Goal: Use online tool/utility: Utilize a website feature to perform a specific function

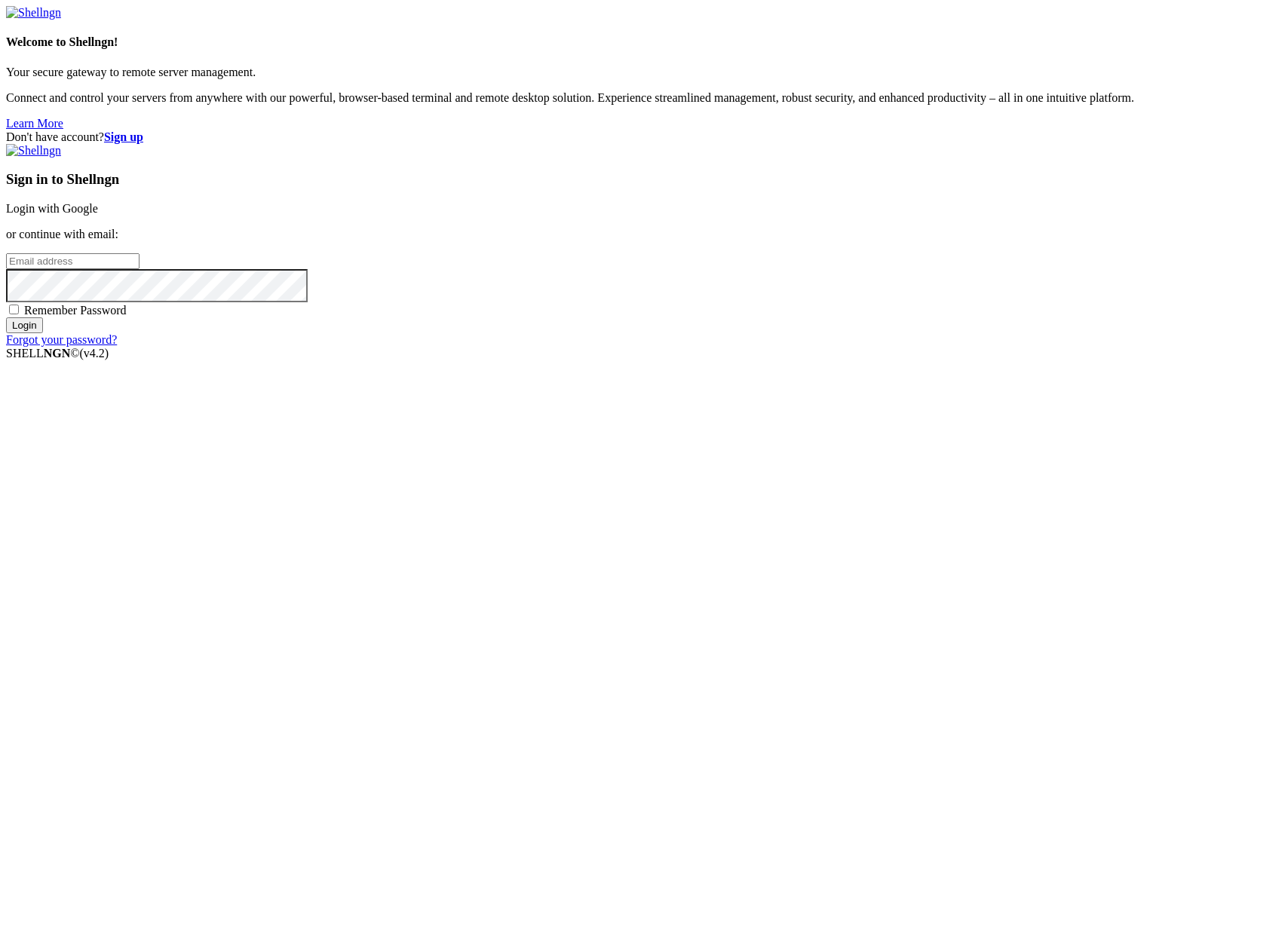
click at [140, 269] on input "email" at bounding box center [72, 261] width 133 height 16
type input "[PERSON_NAME][EMAIL_ADDRESS][DOMAIN_NAME]"
click at [6, 317] on input "Login" at bounding box center [25, 325] width 37 height 16
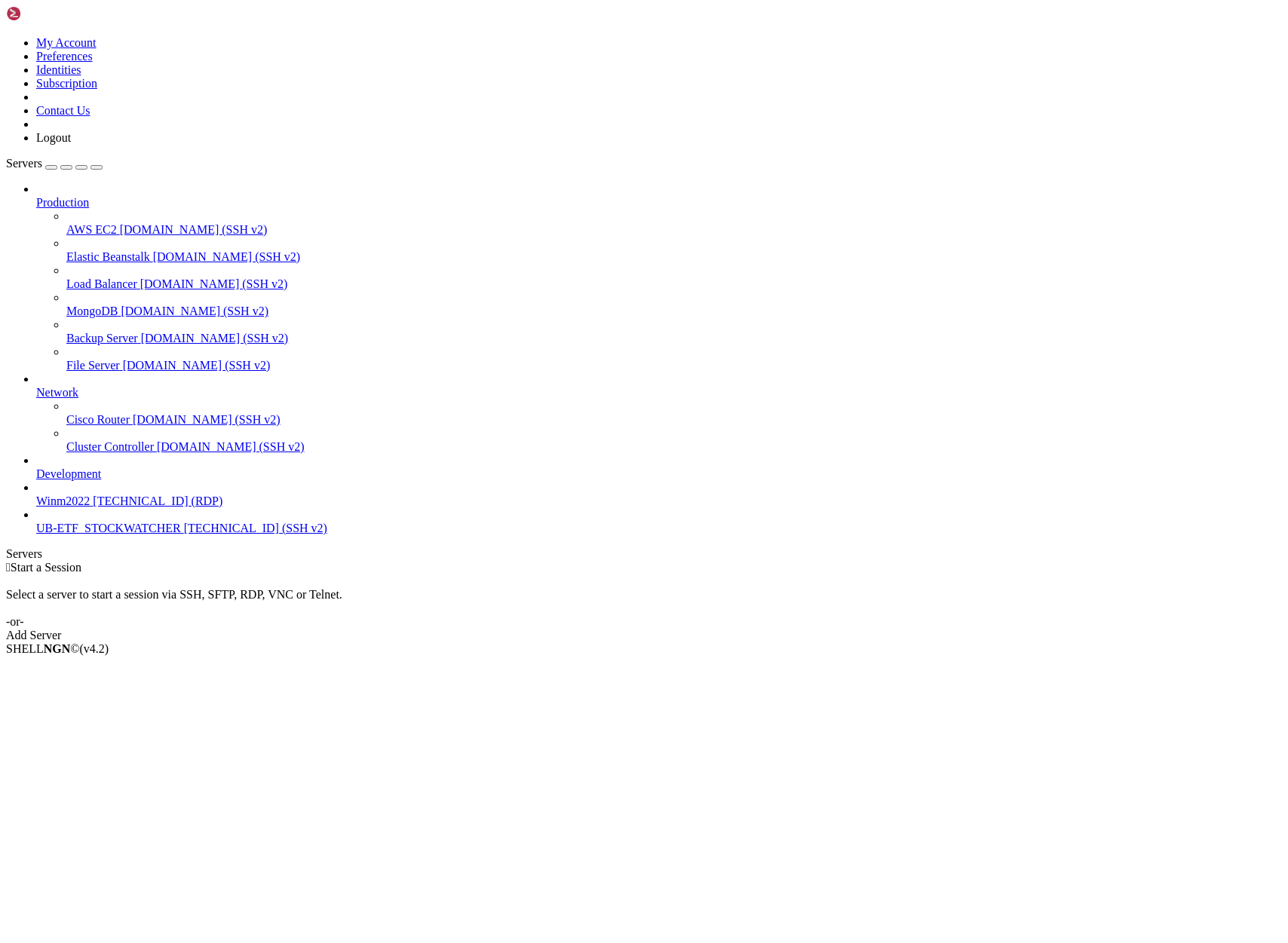
click at [90, 535] on span "UB-ETF_STOCKWATCHER" at bounding box center [109, 528] width 145 height 13
click at [91, 535] on span "UB-ETF_STOCKWATCHER" at bounding box center [109, 528] width 145 height 13
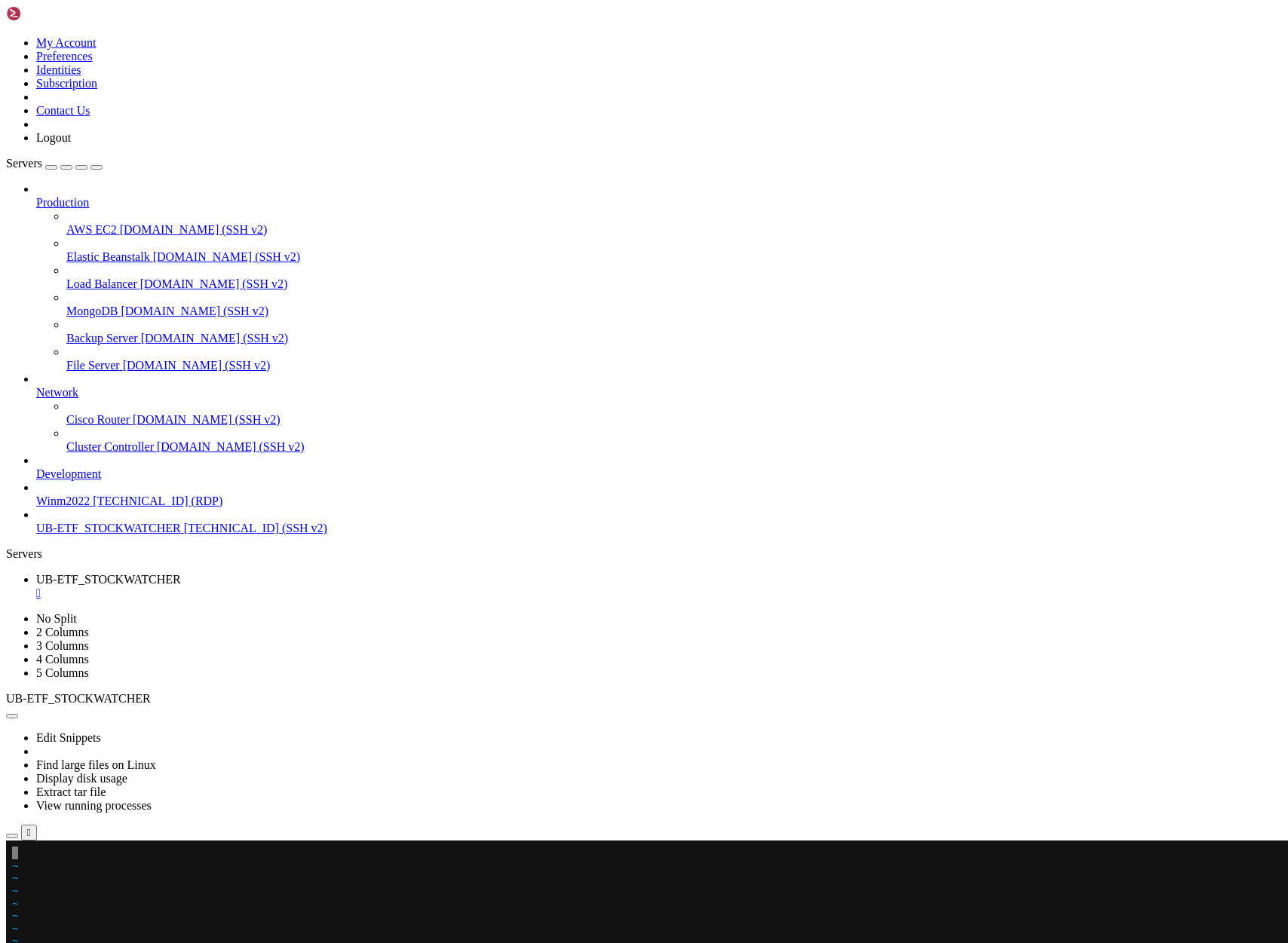
click at [32, 851] on x-row at bounding box center [555, 853] width 1085 height 13
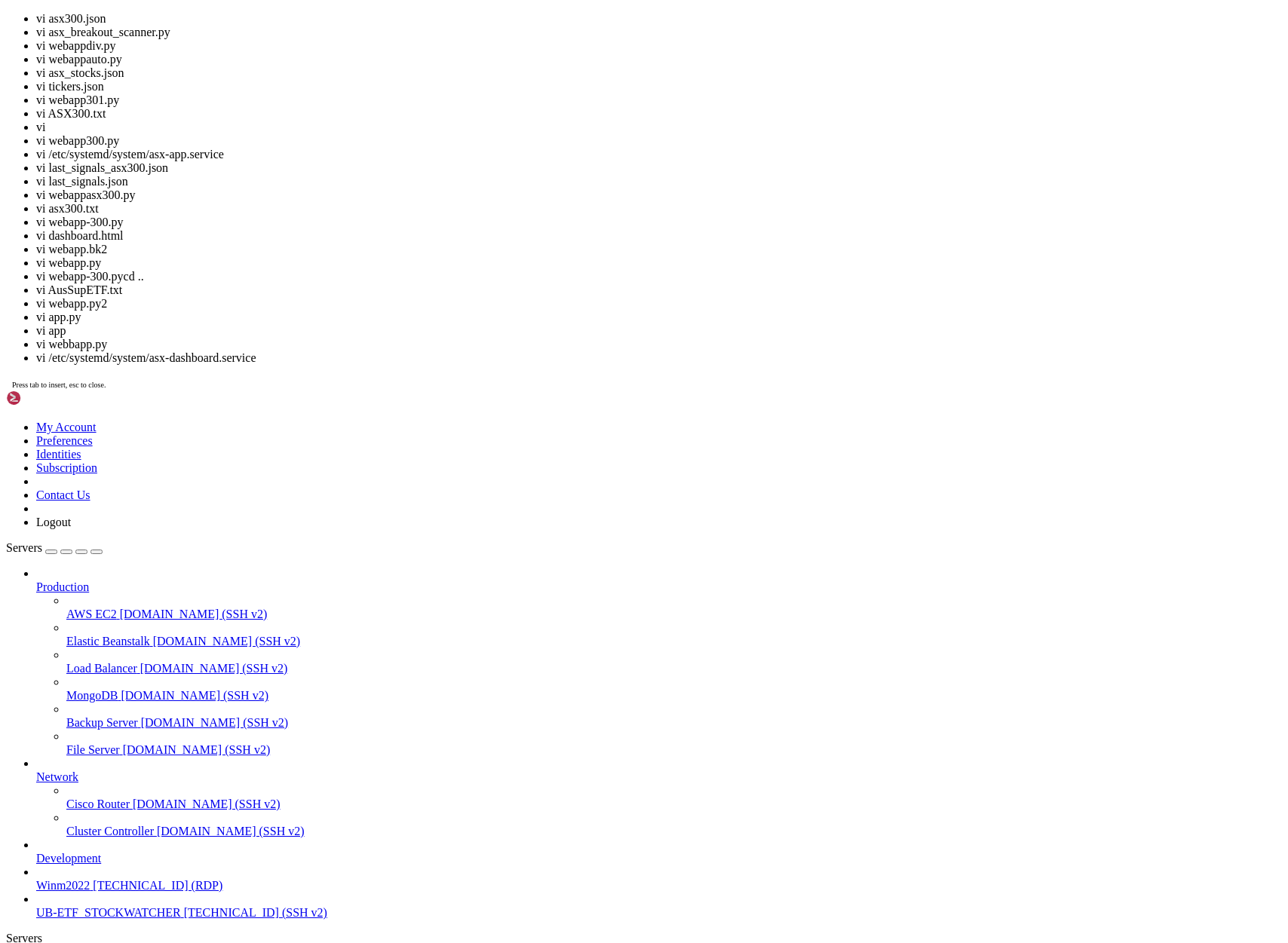
scroll to position [88, 0]
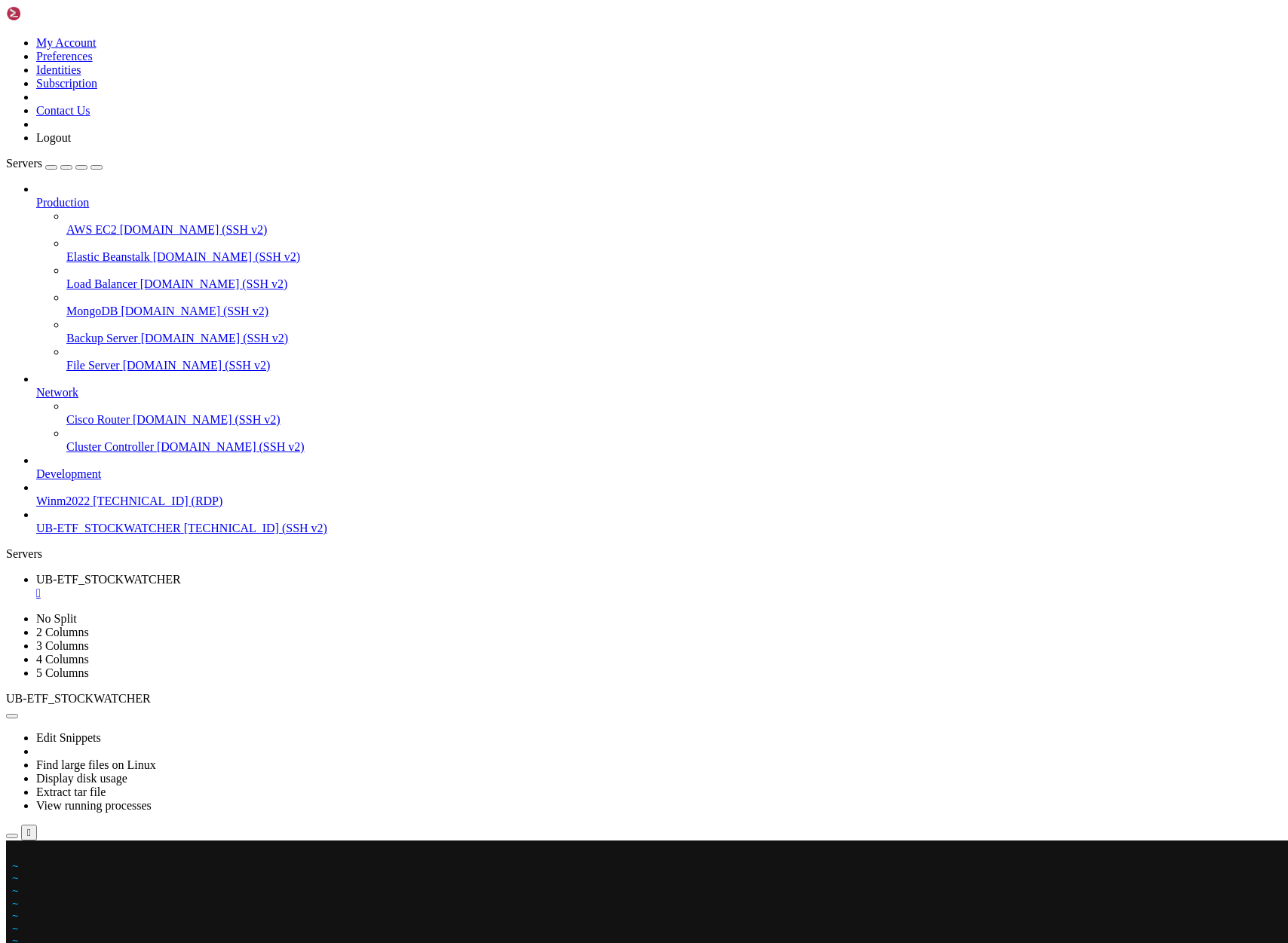
click at [18, 854] on x-row at bounding box center [555, 853] width 1085 height 13
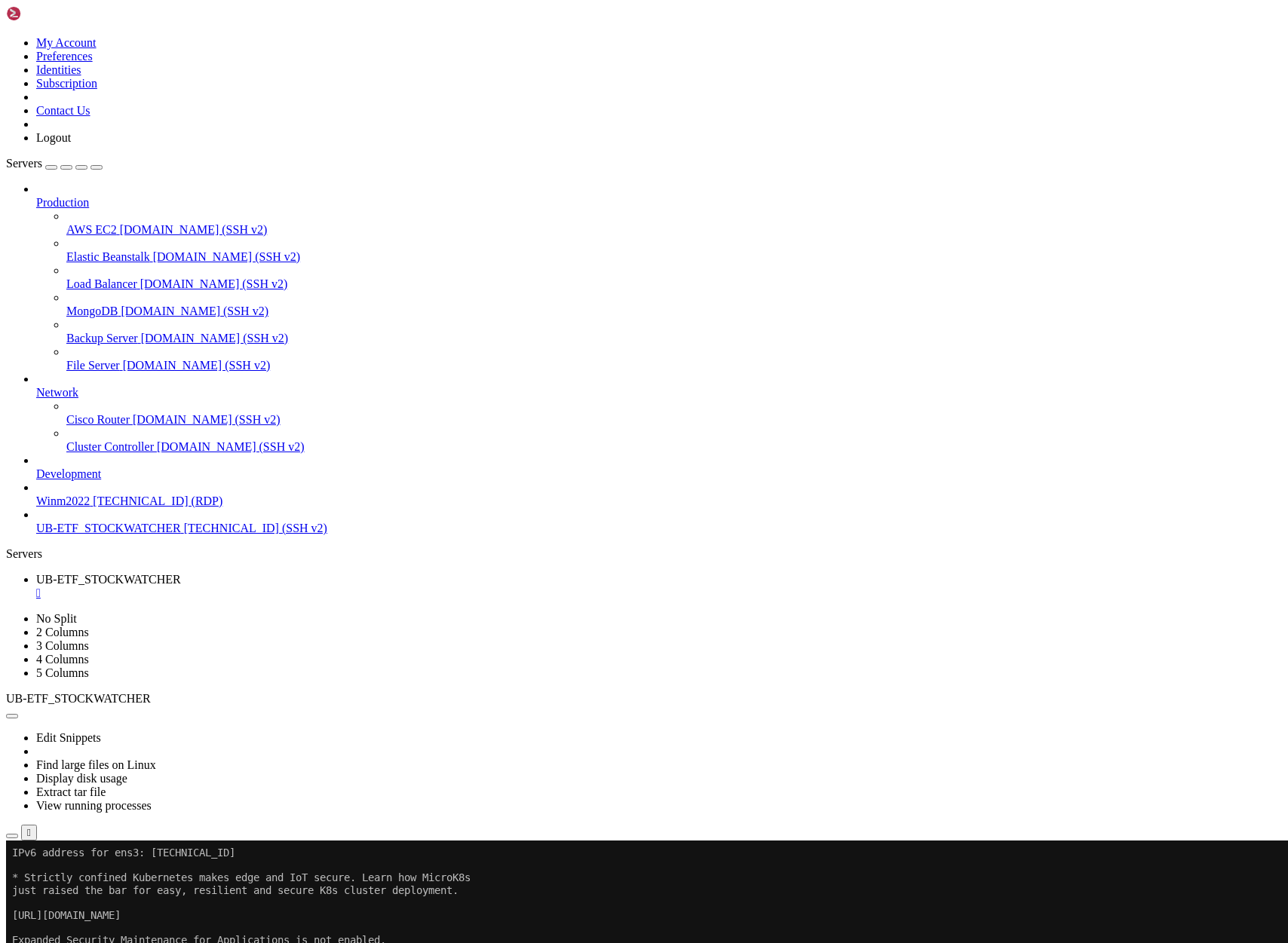
scroll to position [213, 0]
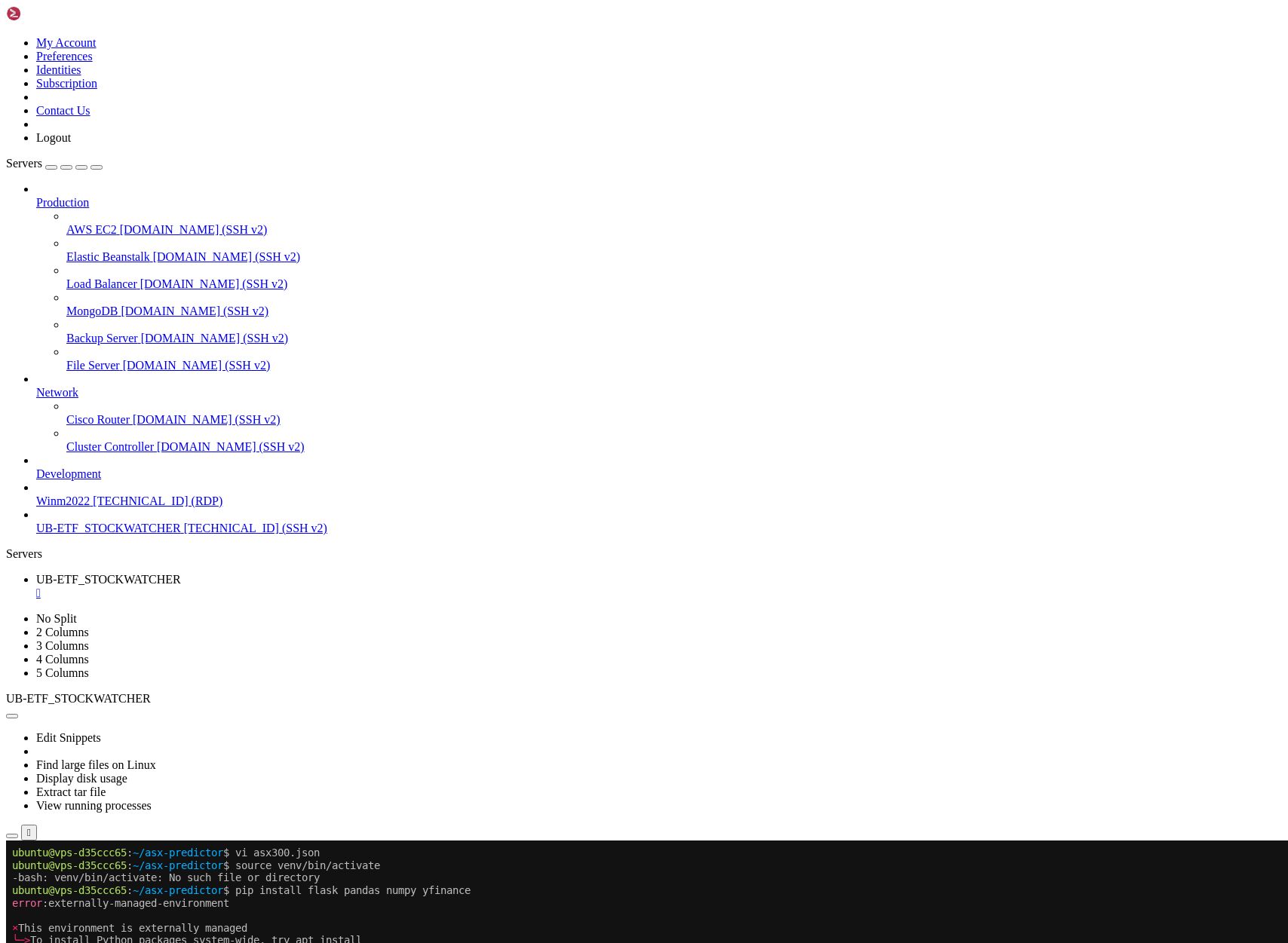
scroll to position [489, 0]
drag, startPoint x: 261, startPoint y: 1519, endPoint x: 438, endPoint y: 1522, distance: 177.0
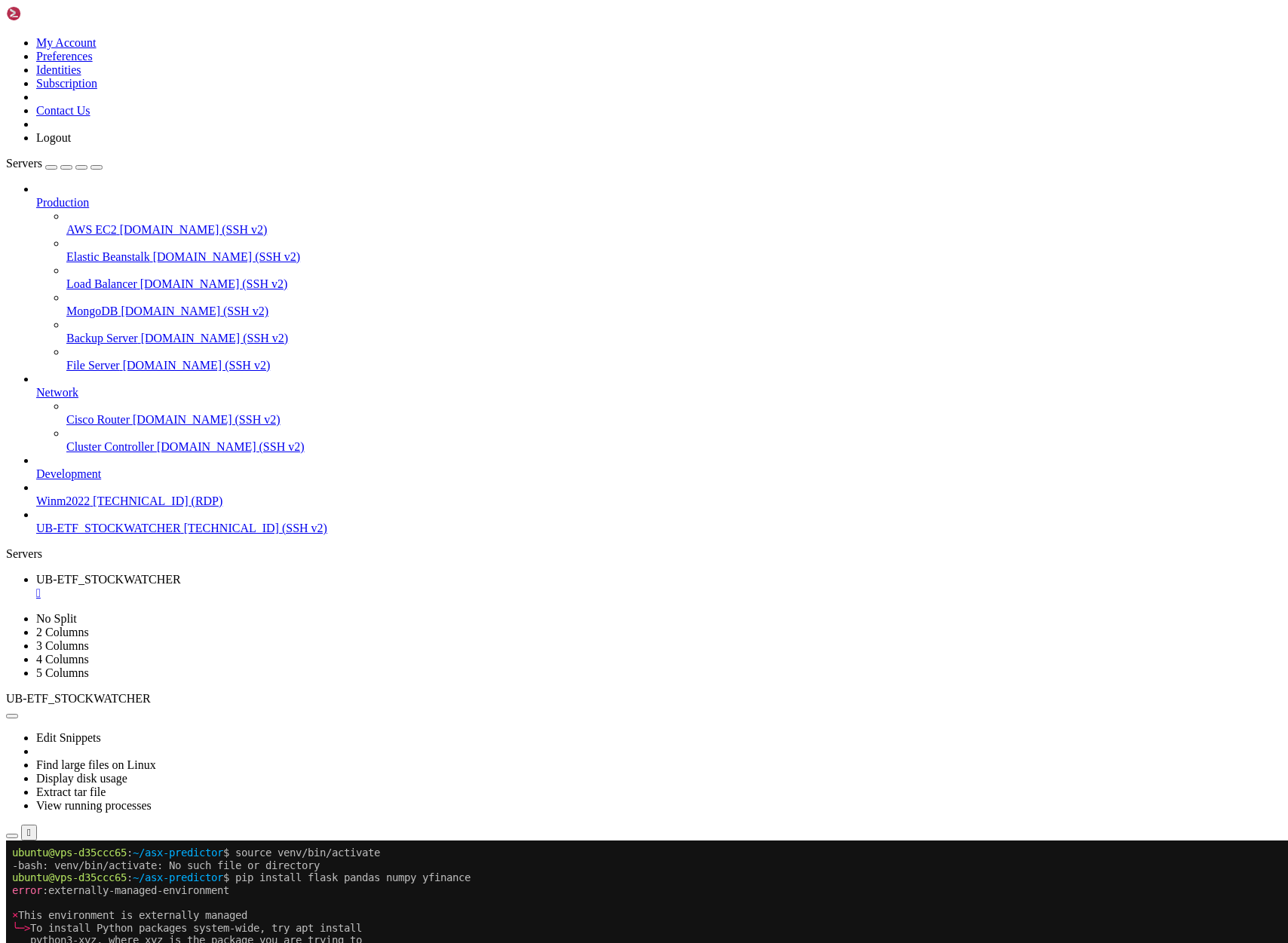
scroll to position [502, 0]
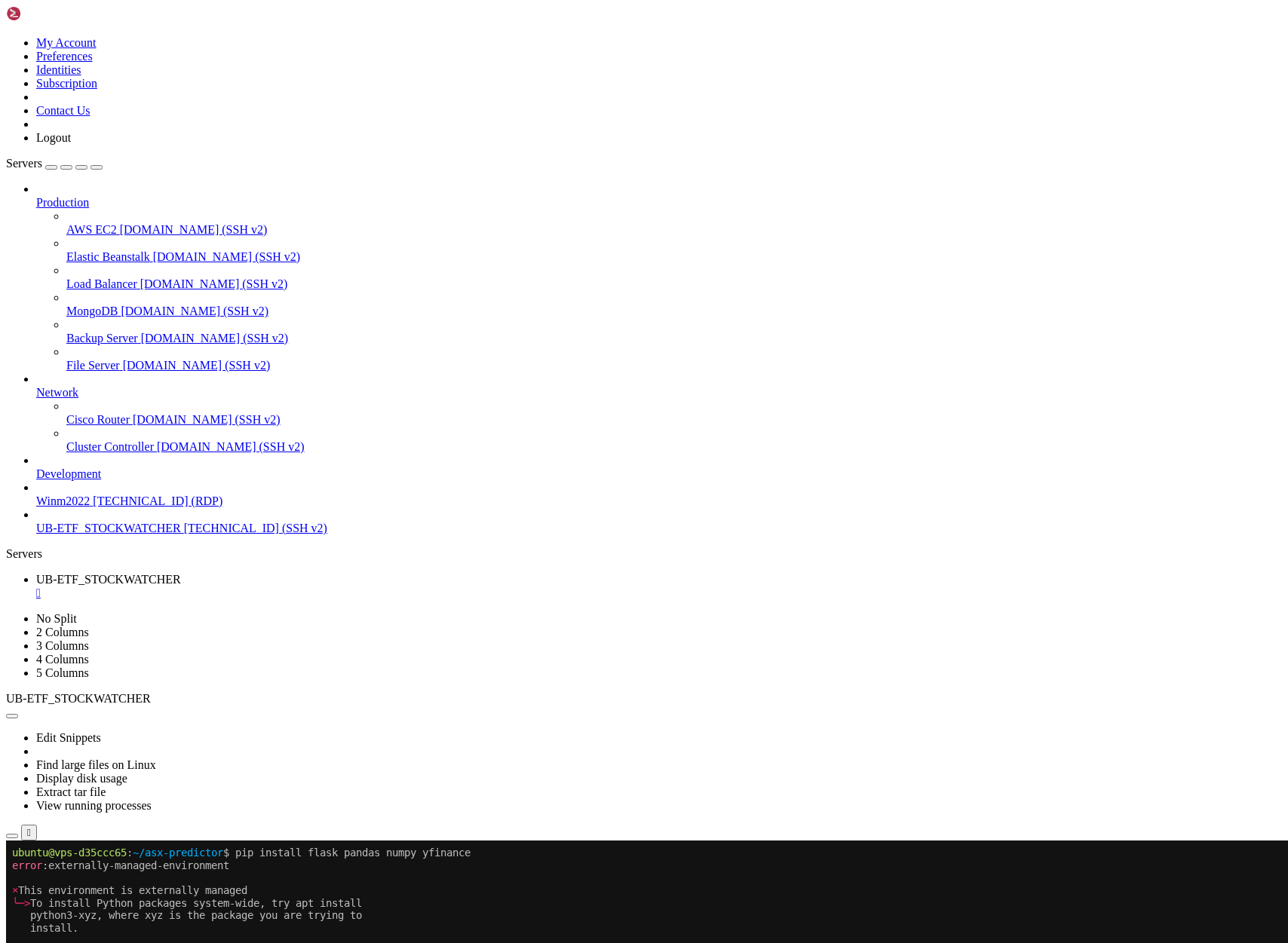
scroll to position [552, 0]
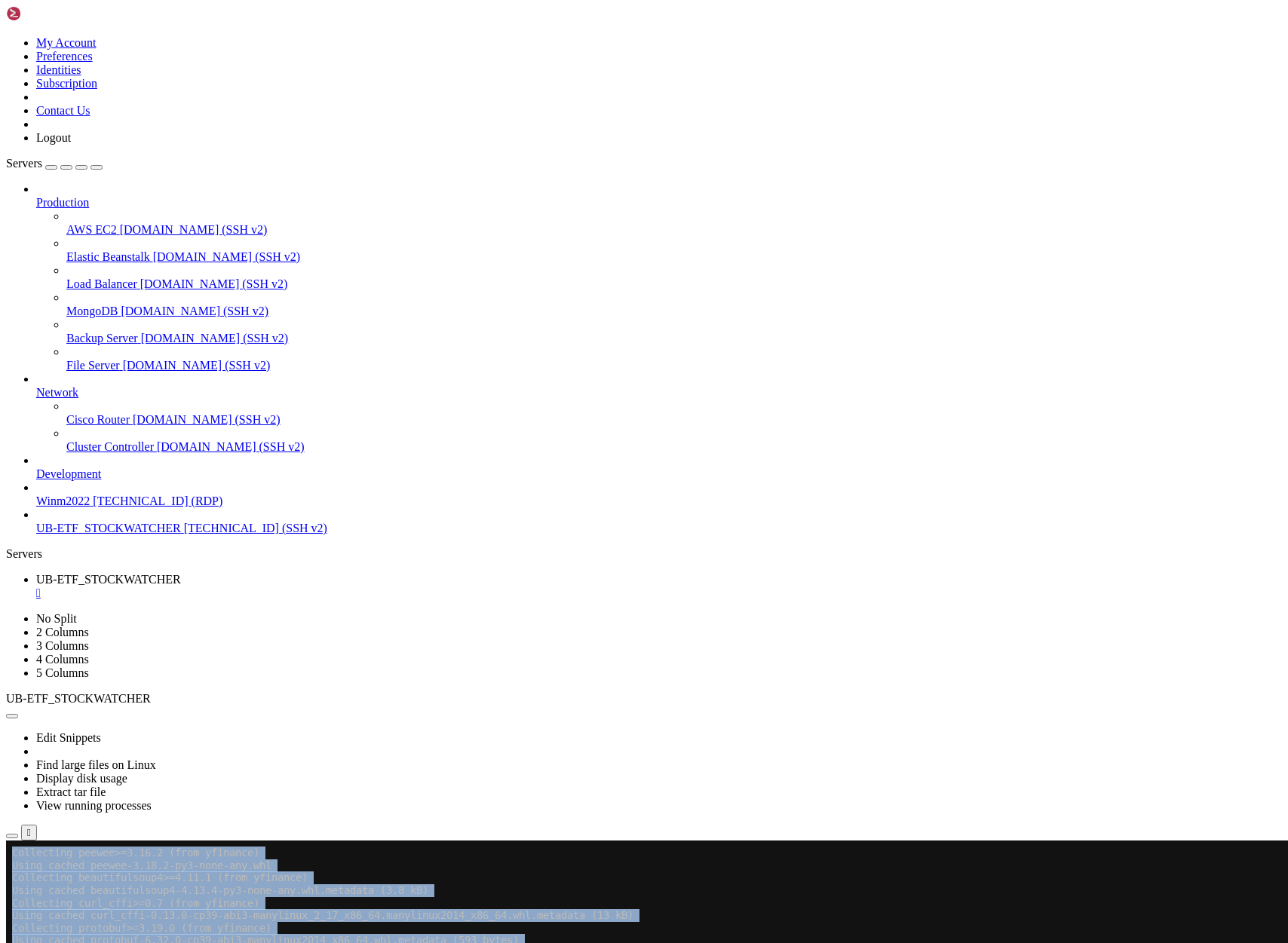
scroll to position [1844, 0]
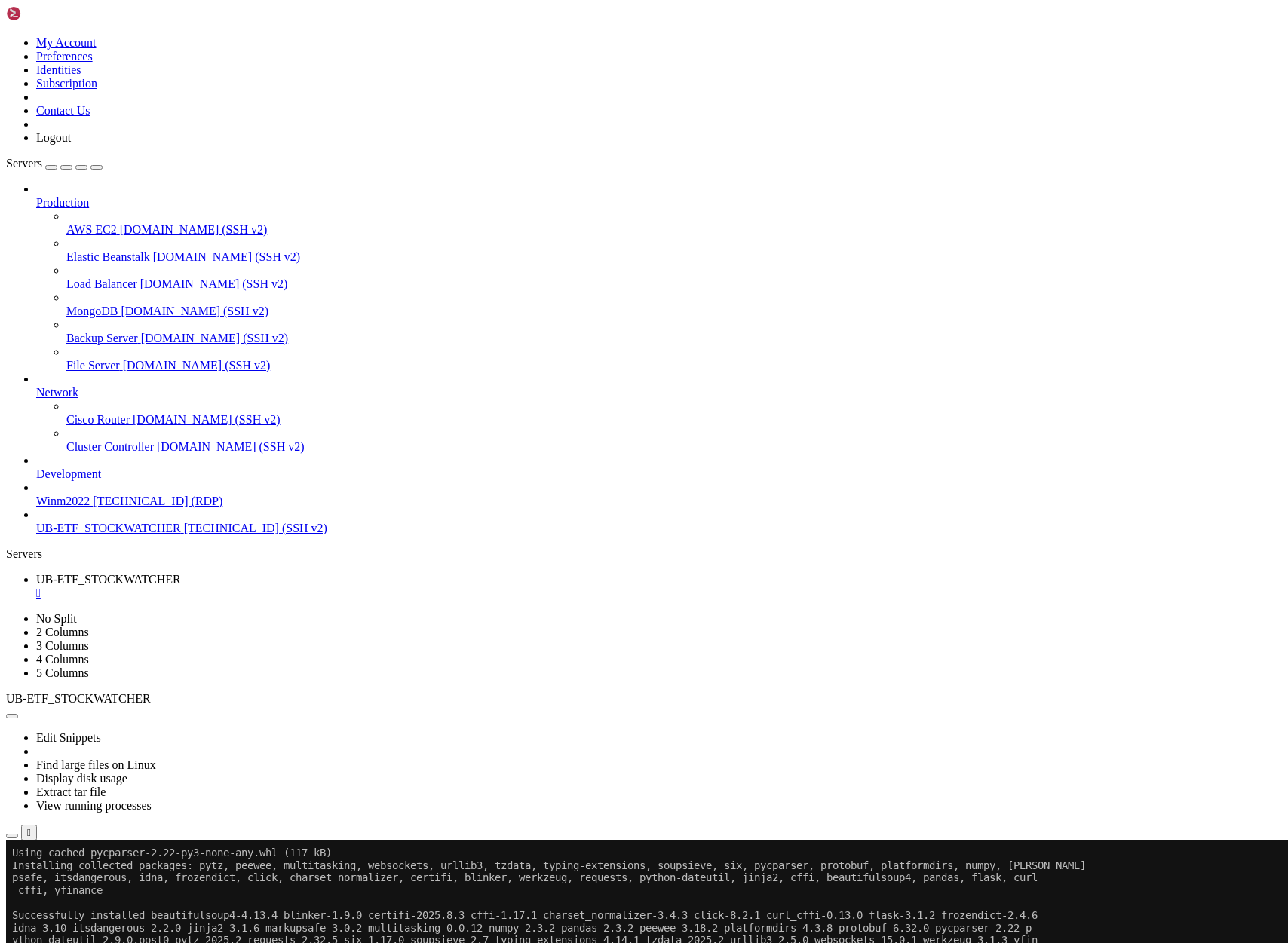
scroll to position [2545, 0]
drag, startPoint x: 105, startPoint y: 1354, endPoint x: 258, endPoint y: 1357, distance: 153.0
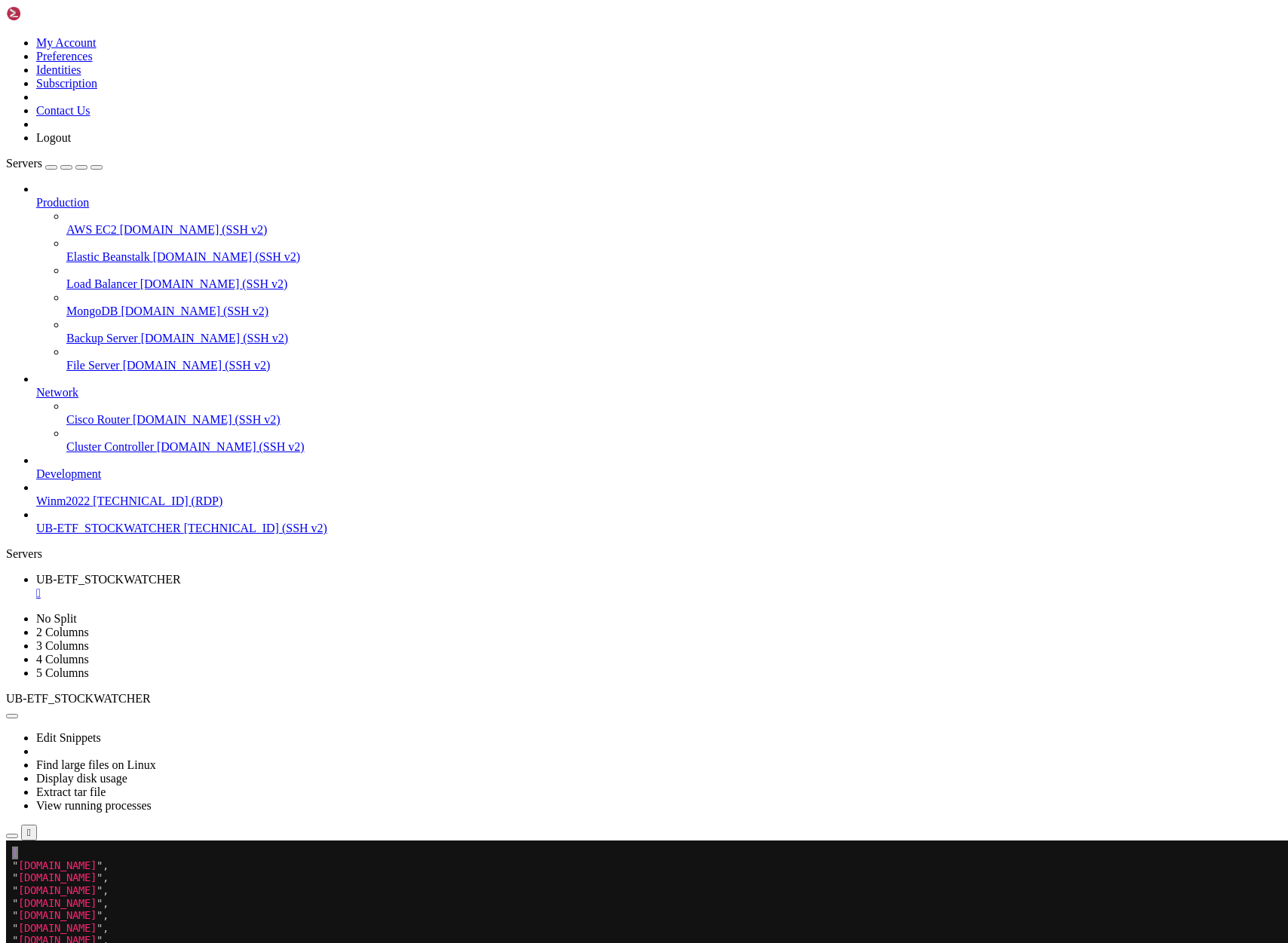
scroll to position [2658, 0]
click at [12, 841] on div at bounding box center [9, 841] width 6 height 0
drag, startPoint x: 15, startPoint y: 857, endPoint x: 125, endPoint y: 1062, distance: 232.6
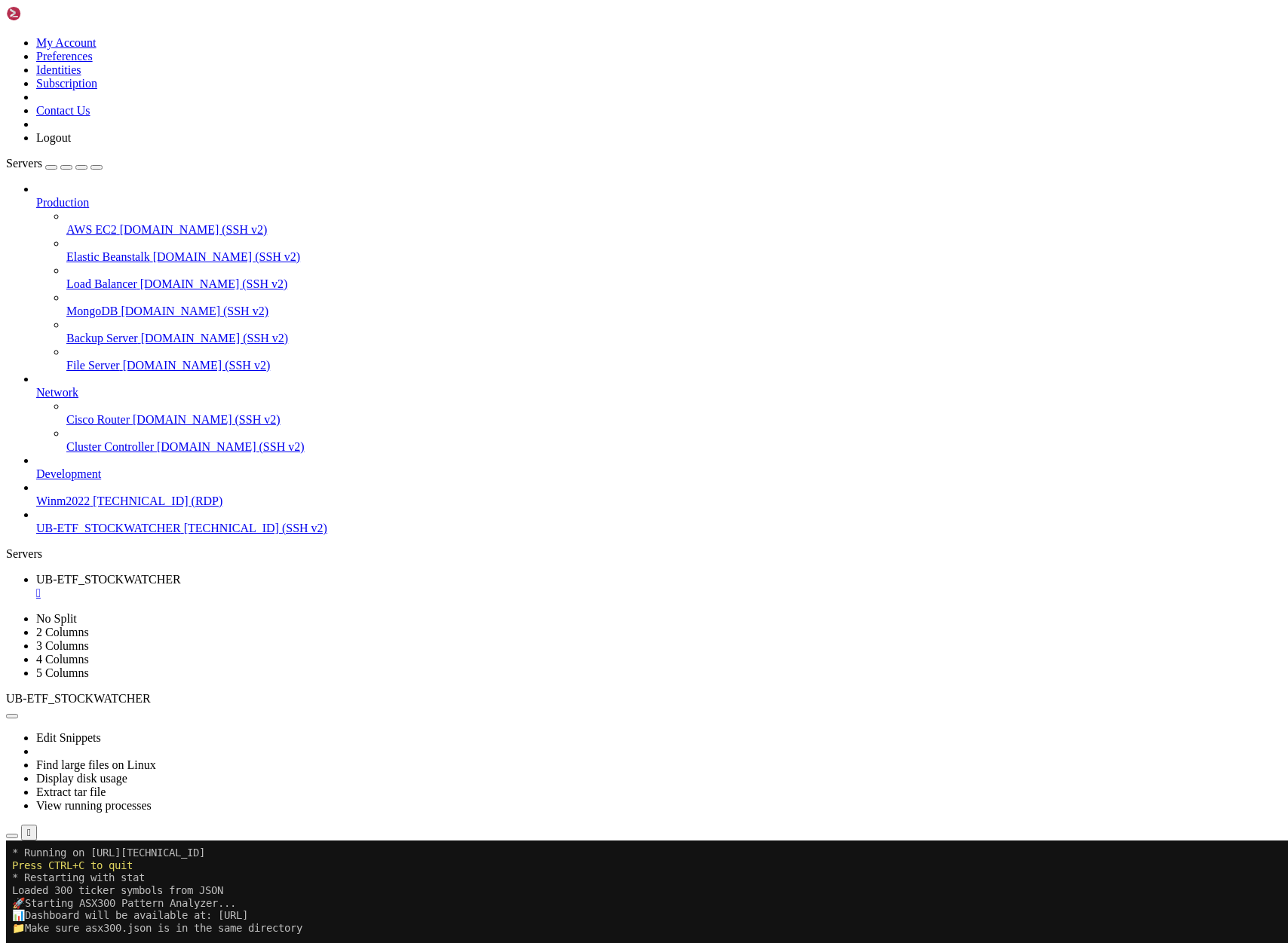
scroll to position [3870, 0]
drag, startPoint x: 300, startPoint y: 1543, endPoint x: 14, endPoint y: 1209, distance: 439.7
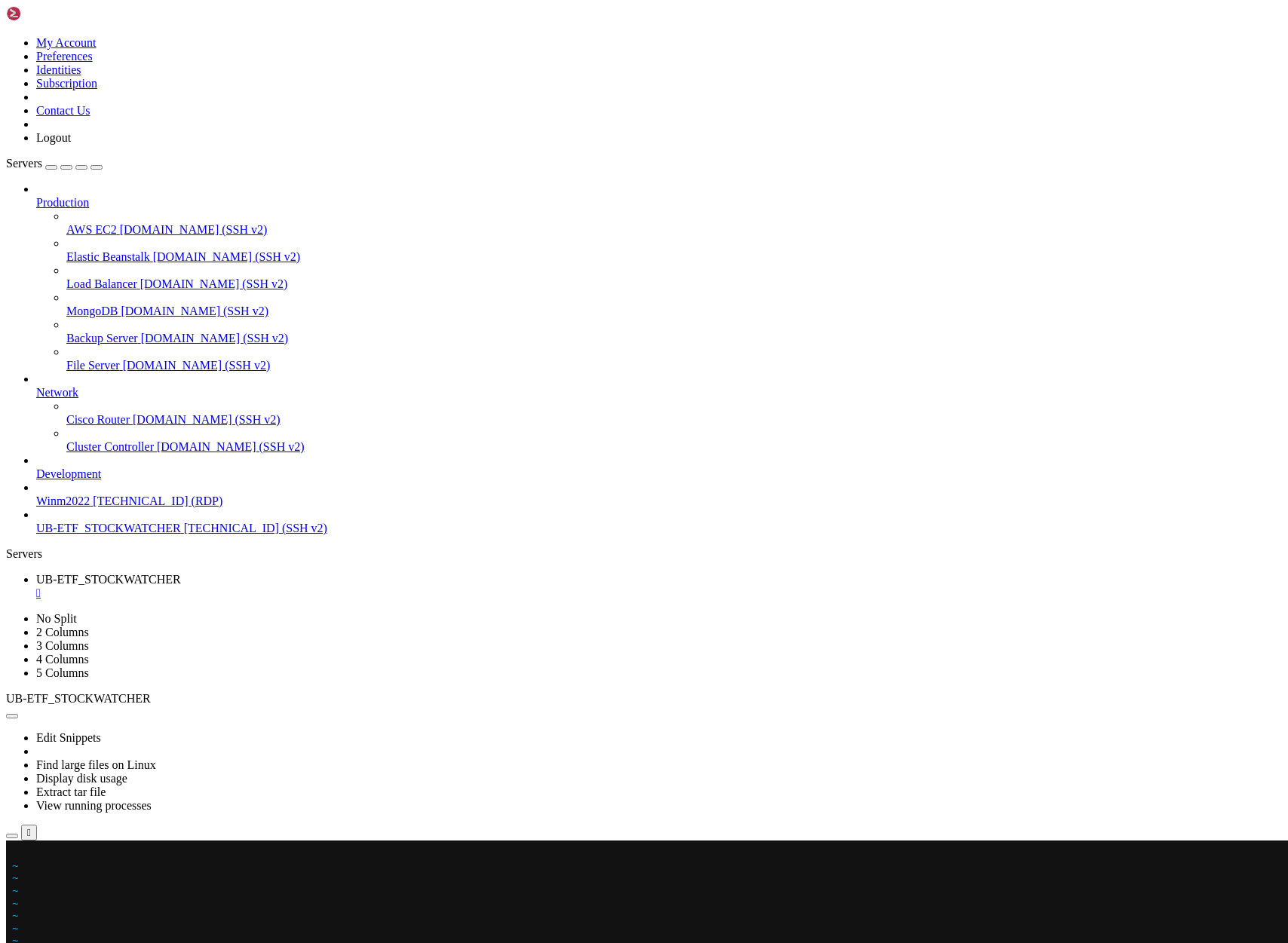
click at [15, 853] on x-row at bounding box center [555, 853] width 1085 height 13
click at [12, 841] on div at bounding box center [9, 841] width 6 height 0
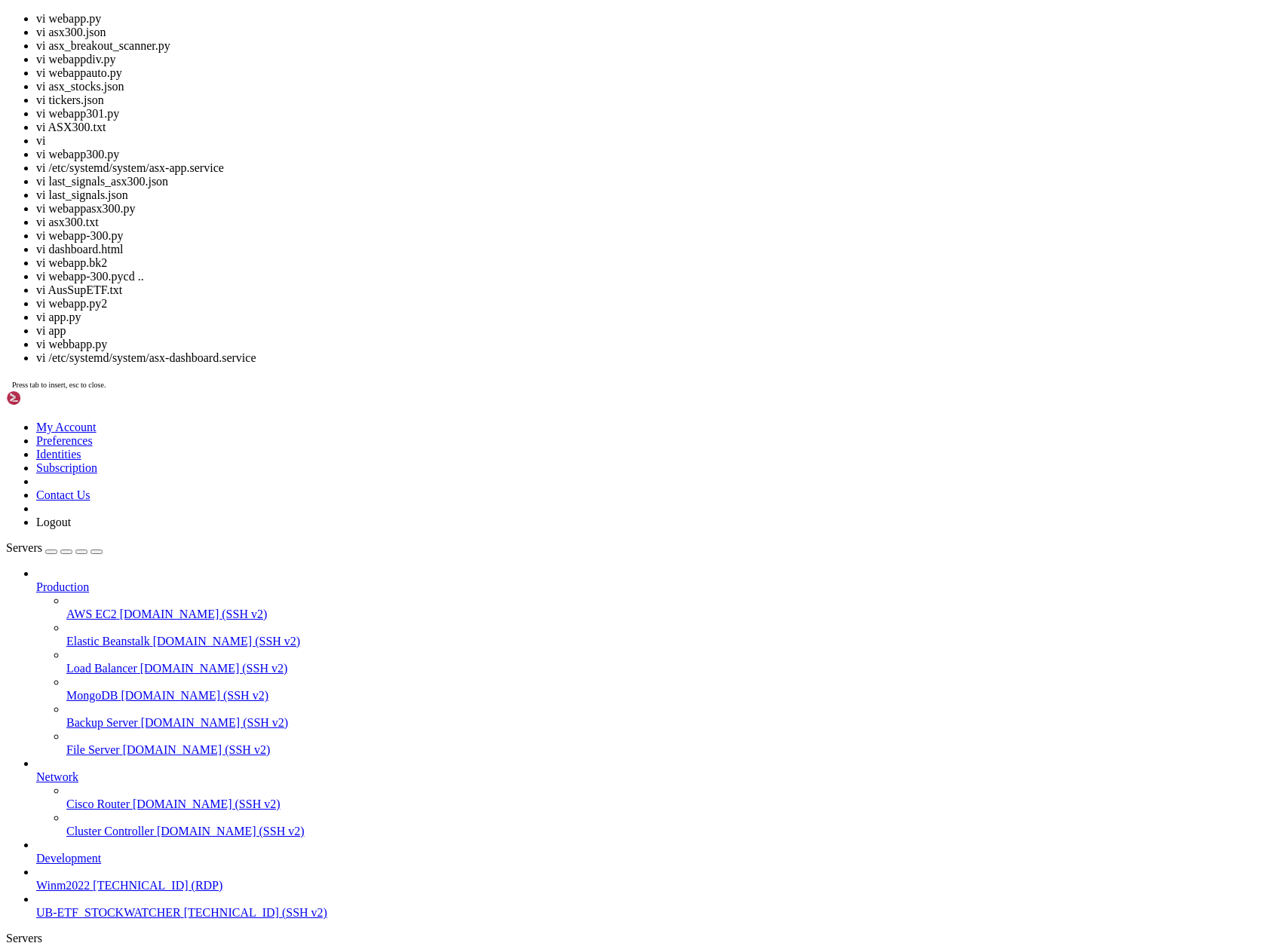
scroll to position [47611, 0]
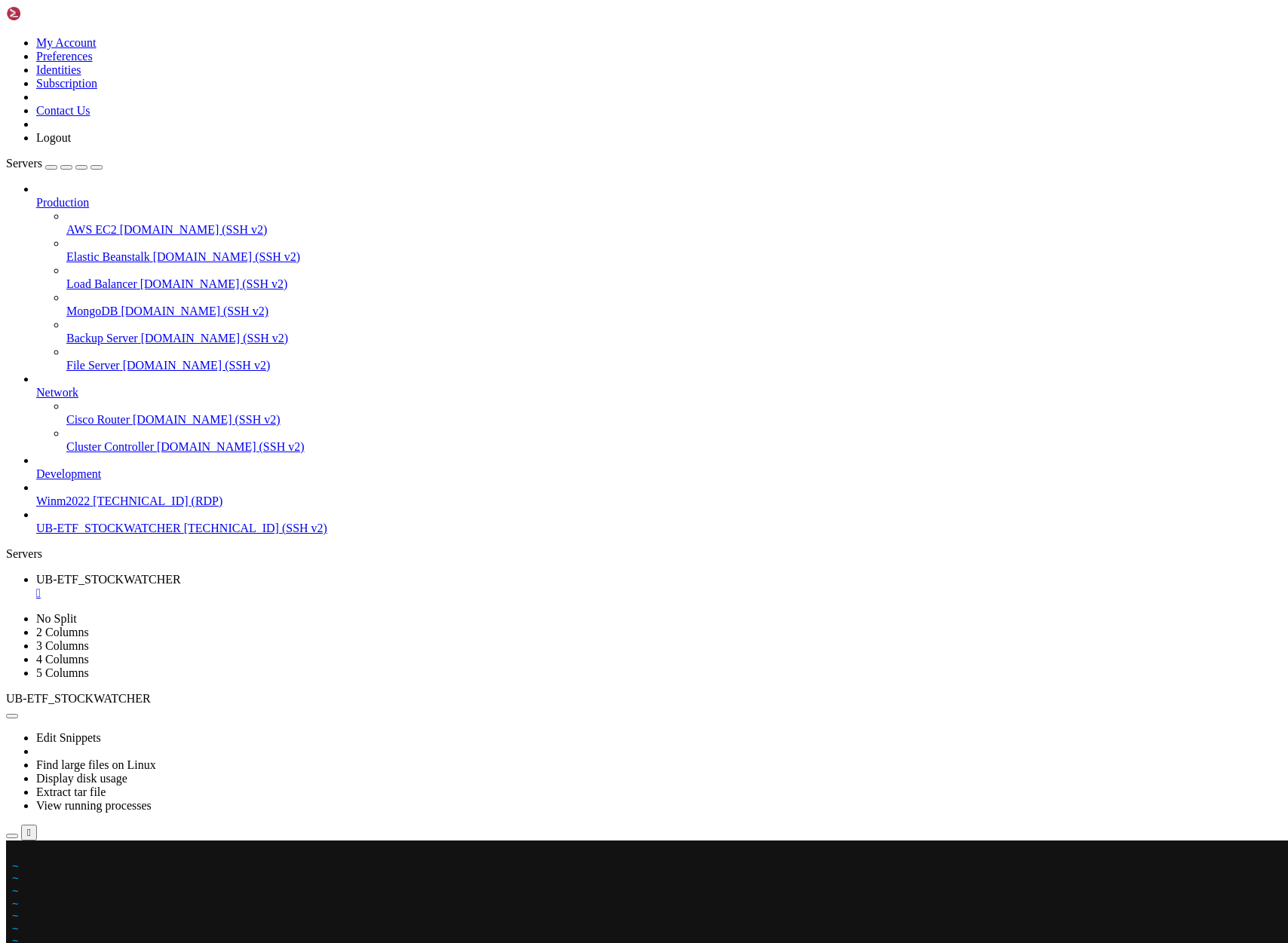
click at [18, 851] on x-row at bounding box center [555, 853] width 1085 height 13
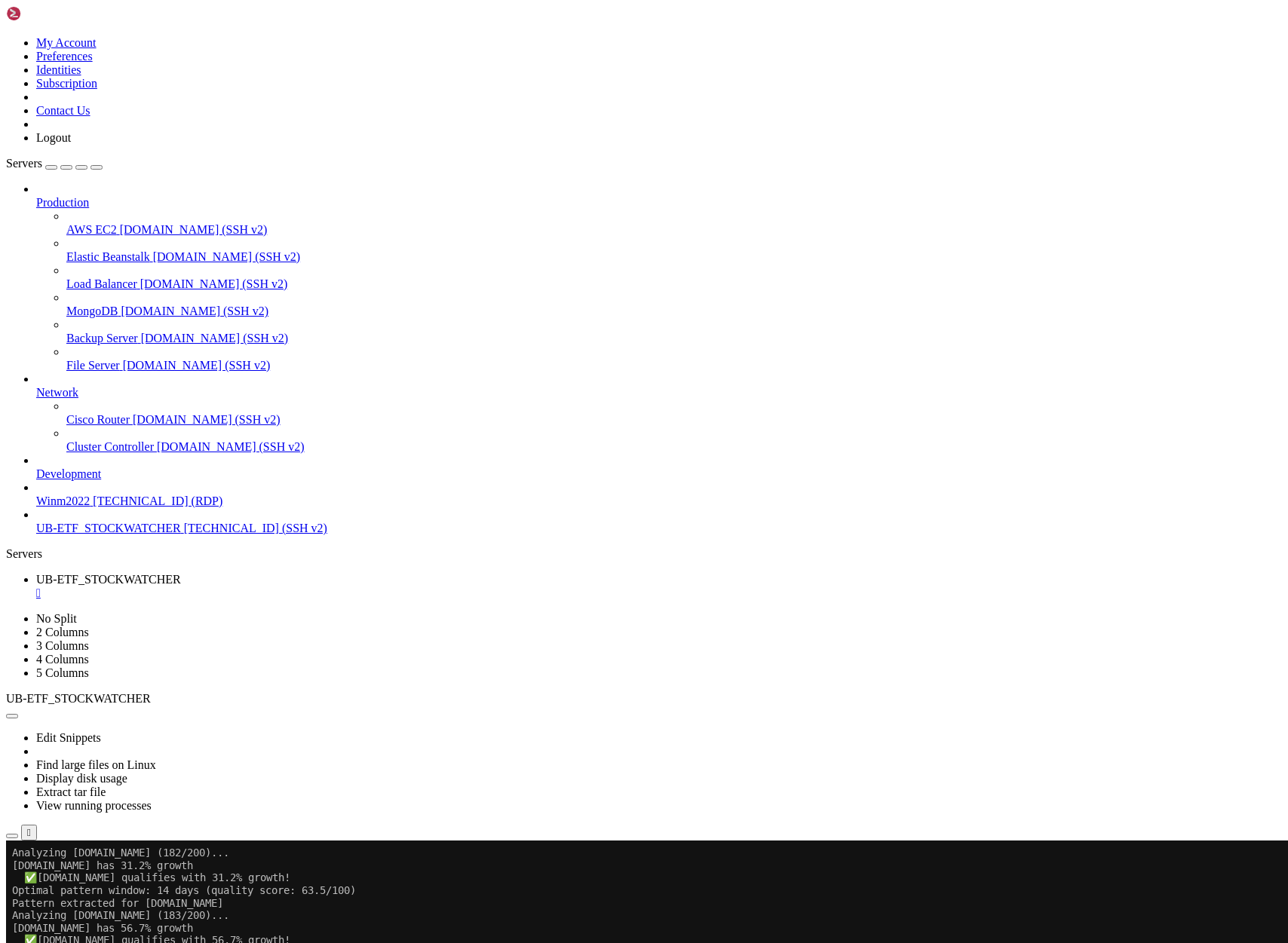
scroll to position [66921, 0]
drag, startPoint x: 16, startPoint y: 1656, endPoint x: 281, endPoint y: 1656, distance: 265.0
drag, startPoint x: 13, startPoint y: 1657, endPoint x: 567, endPoint y: 1774, distance: 566.2
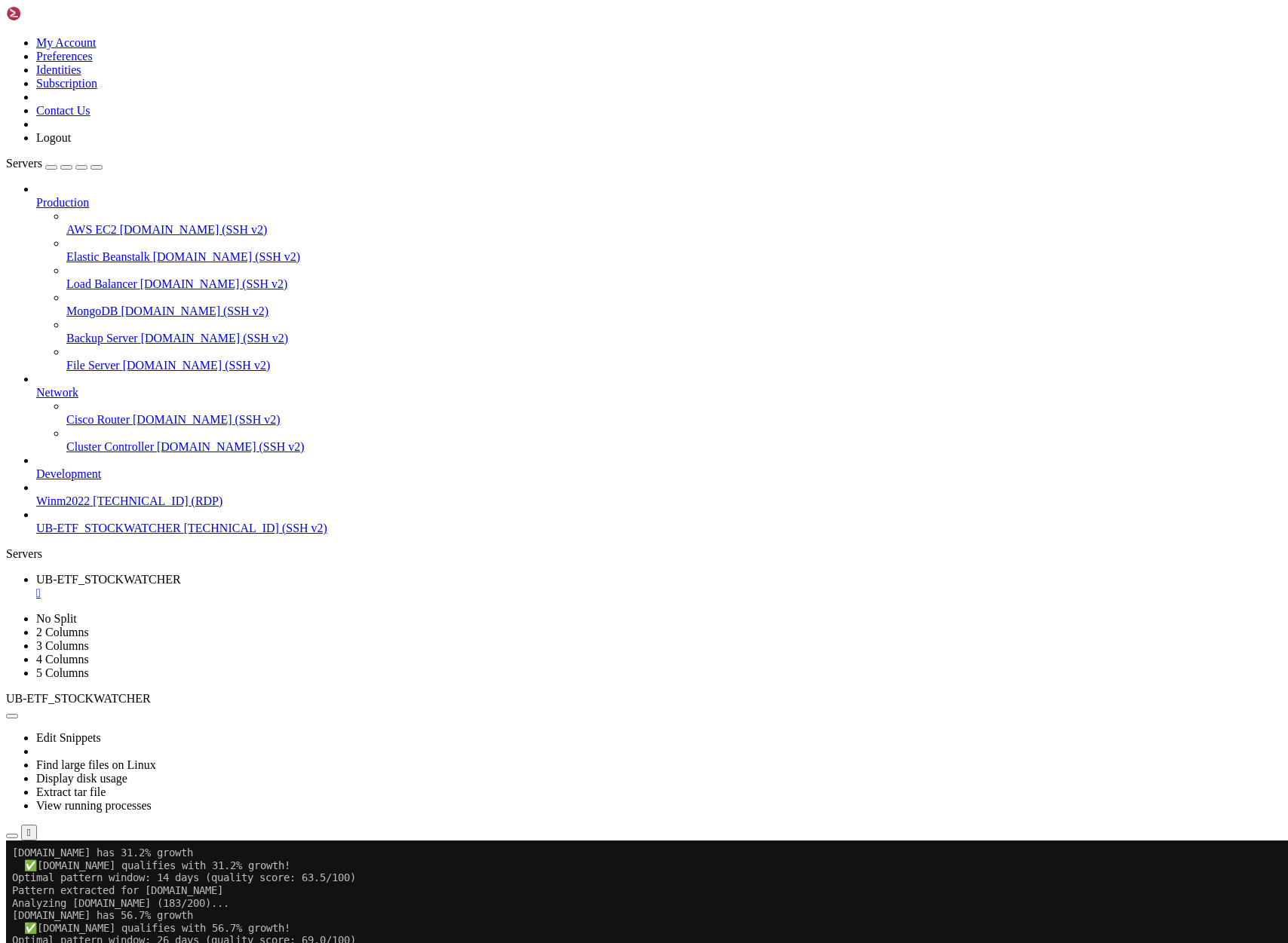
scroll to position [66945, 0]
drag, startPoint x: 15, startPoint y: 1656, endPoint x: 526, endPoint y: 1675, distance: 511.4
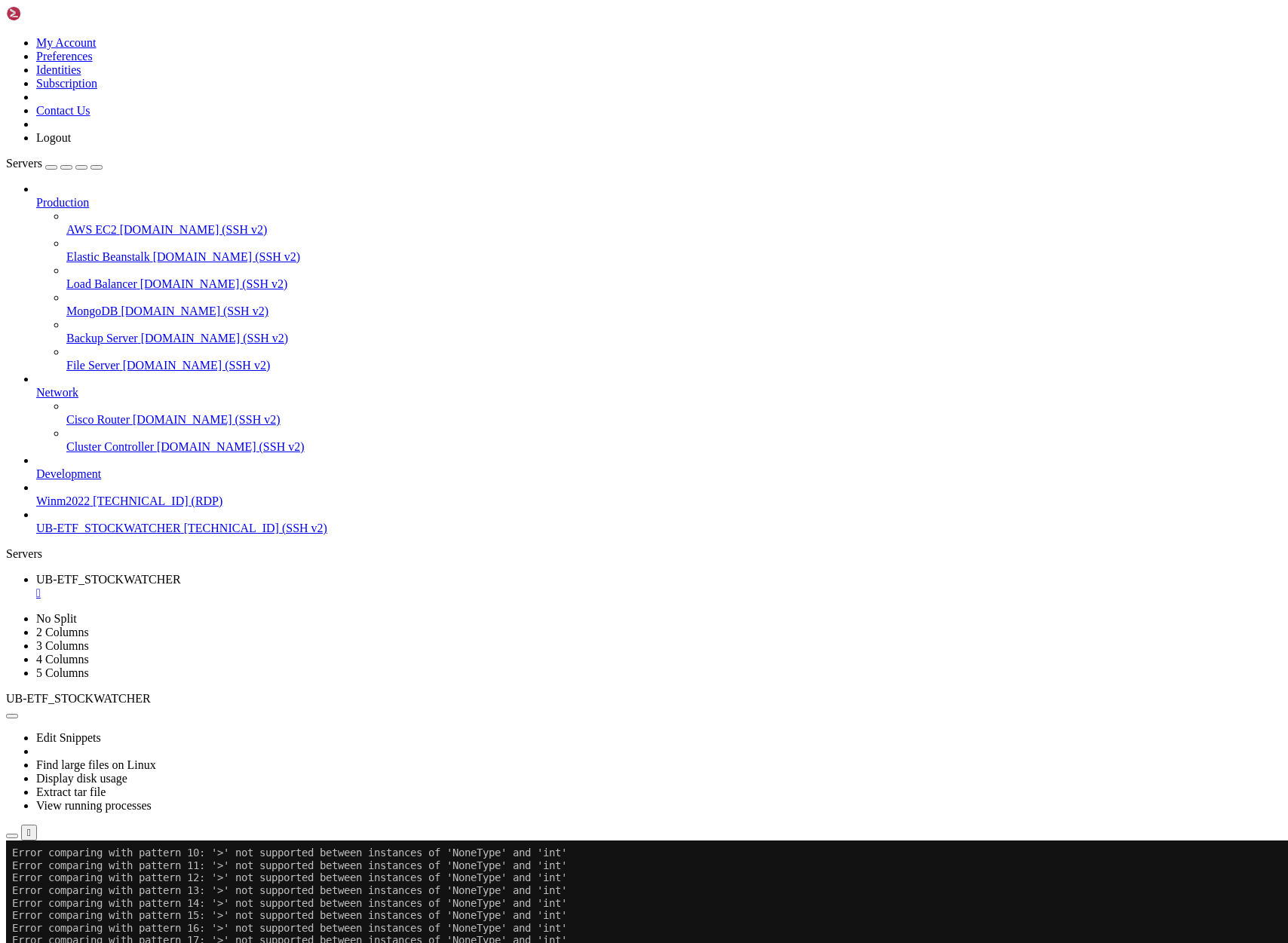
scroll to position [91322, 0]
drag, startPoint x: 15, startPoint y: 1143, endPoint x: 669, endPoint y: 1576, distance: 784.4
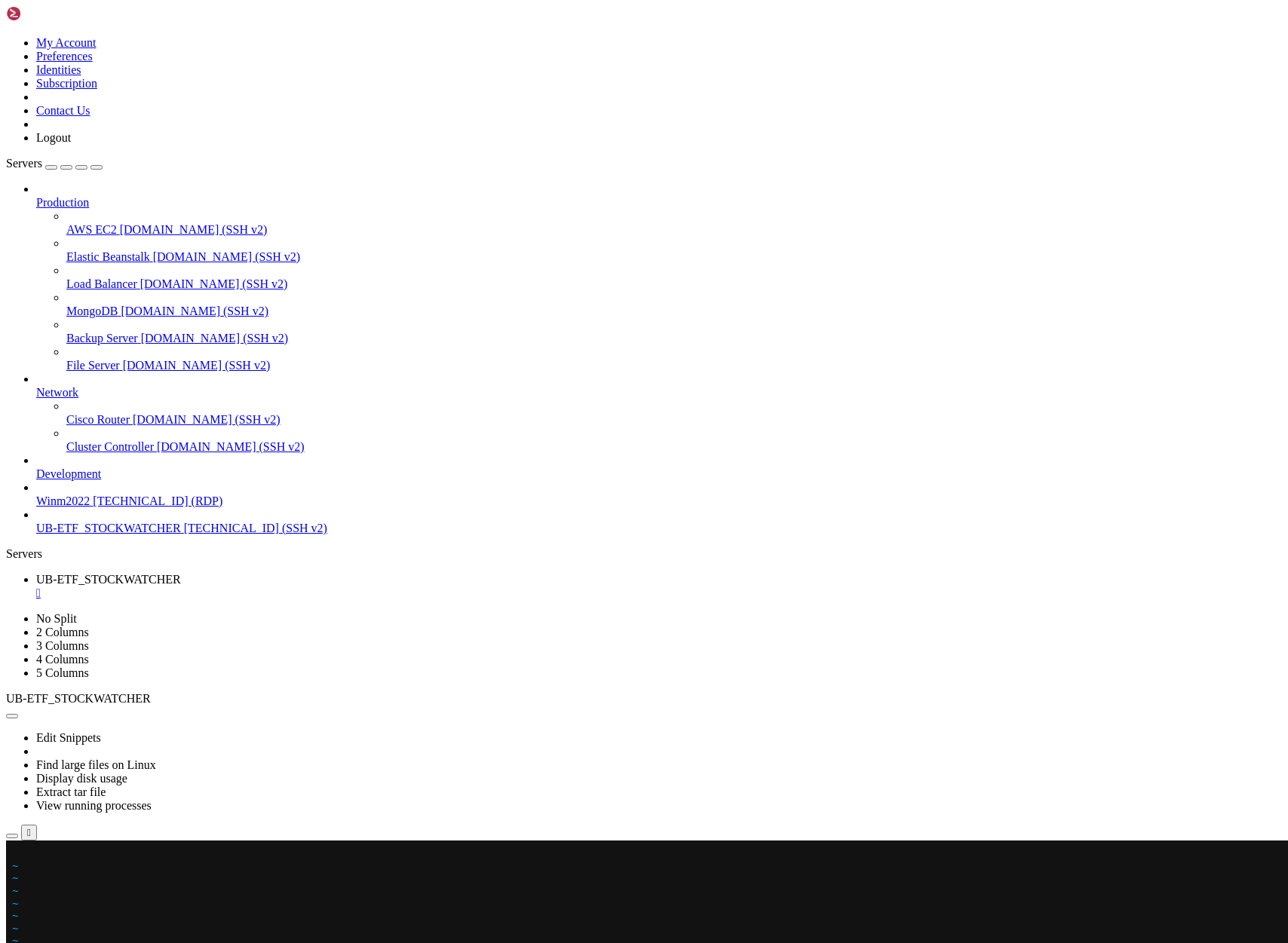
click at [15, 852] on x-row at bounding box center [555, 853] width 1085 height 13
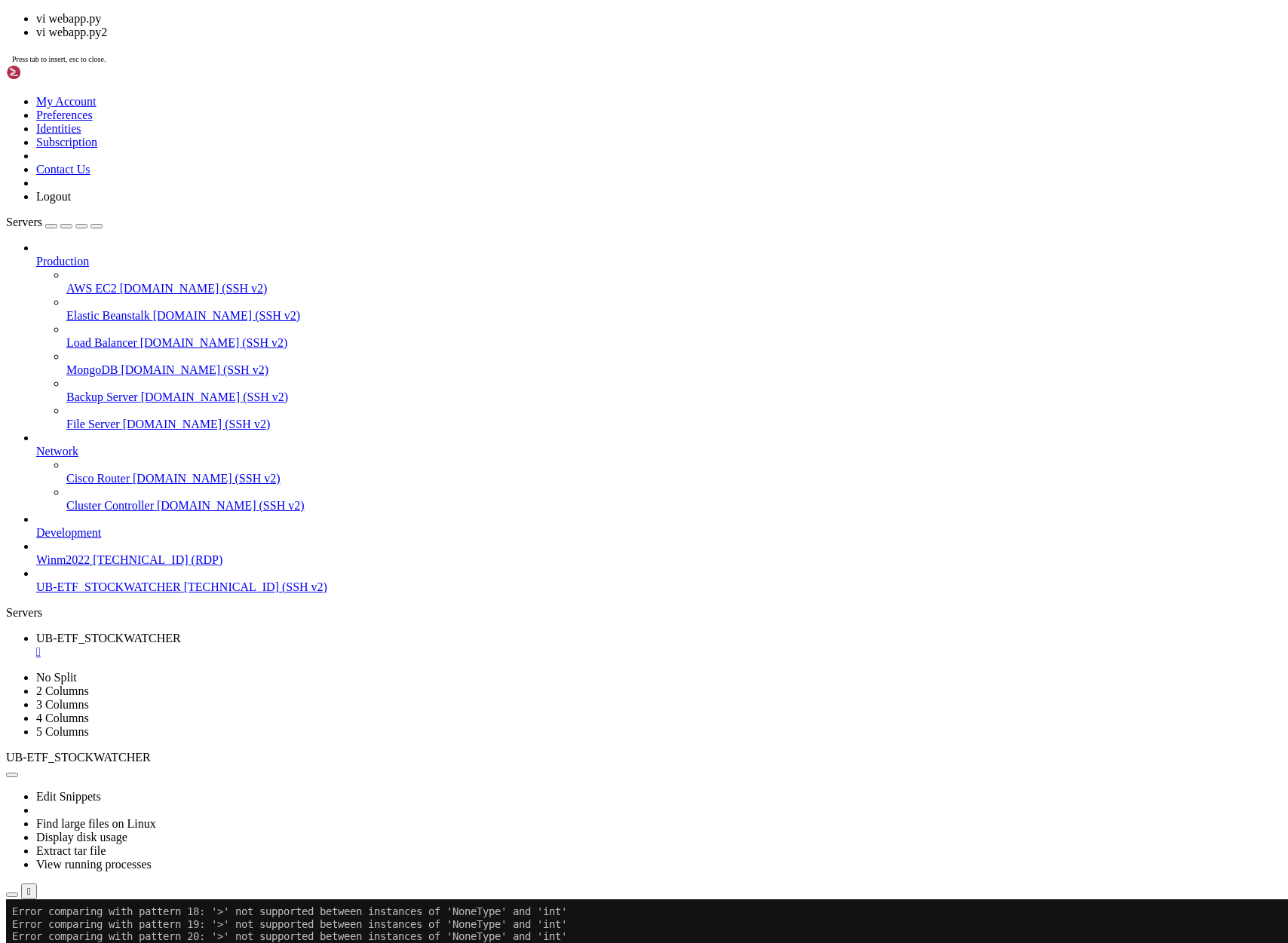
scroll to position [91372, 0]
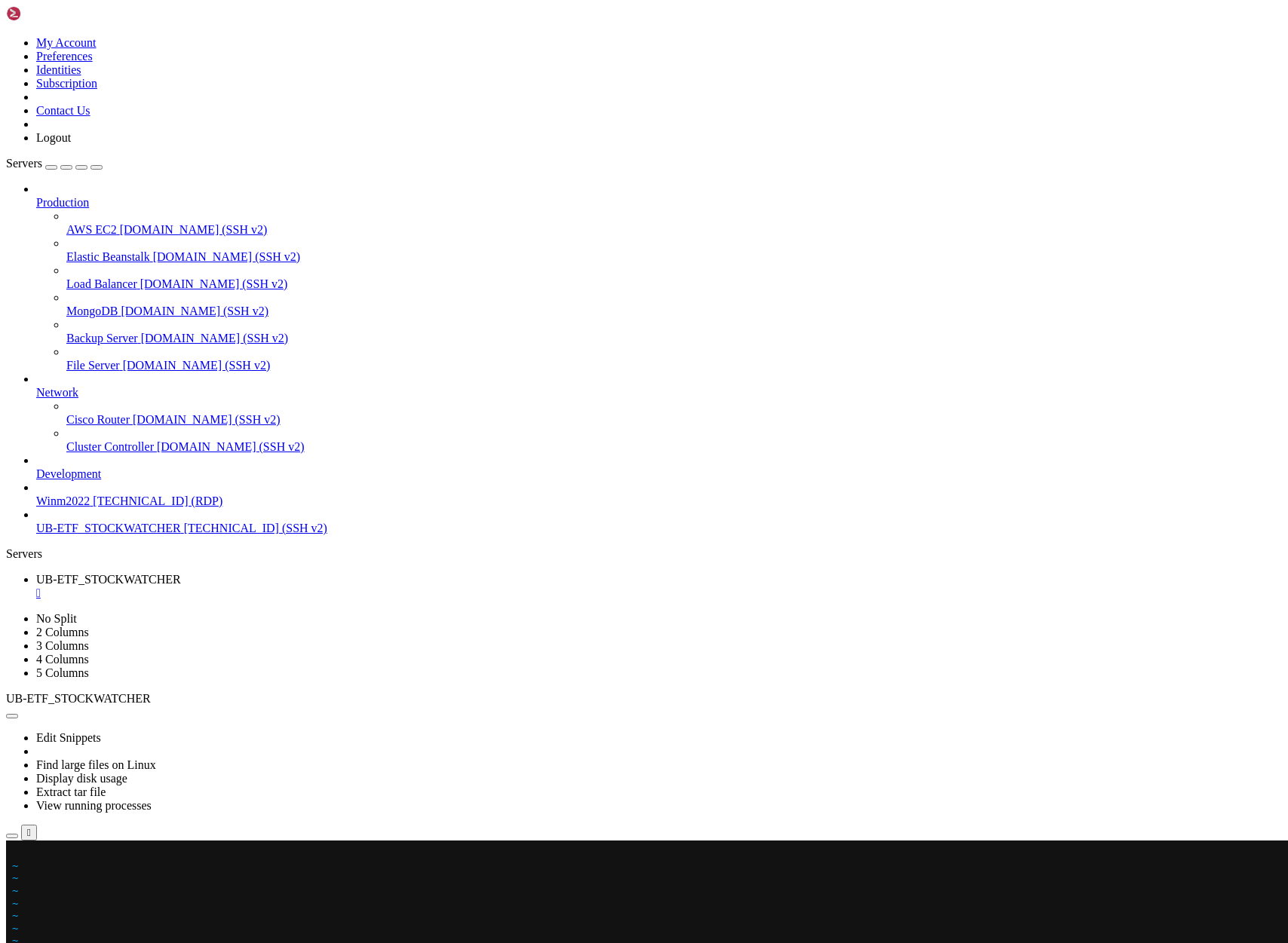
click at [18, 853] on x-row at bounding box center [555, 853] width 1085 height 13
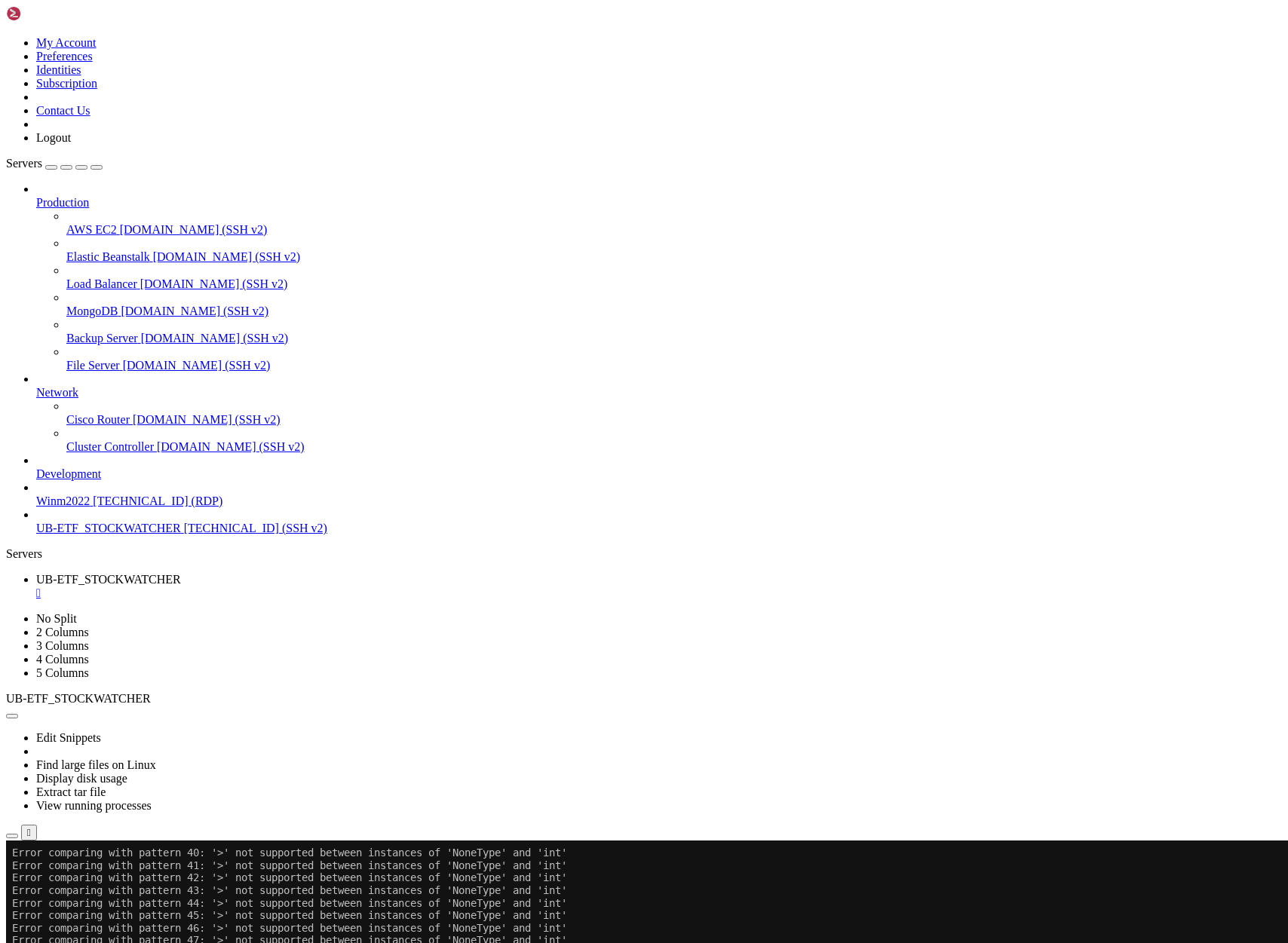
scroll to position [117453, 0]
drag, startPoint x: 18, startPoint y: 956, endPoint x: 686, endPoint y: 1284, distance: 744.2
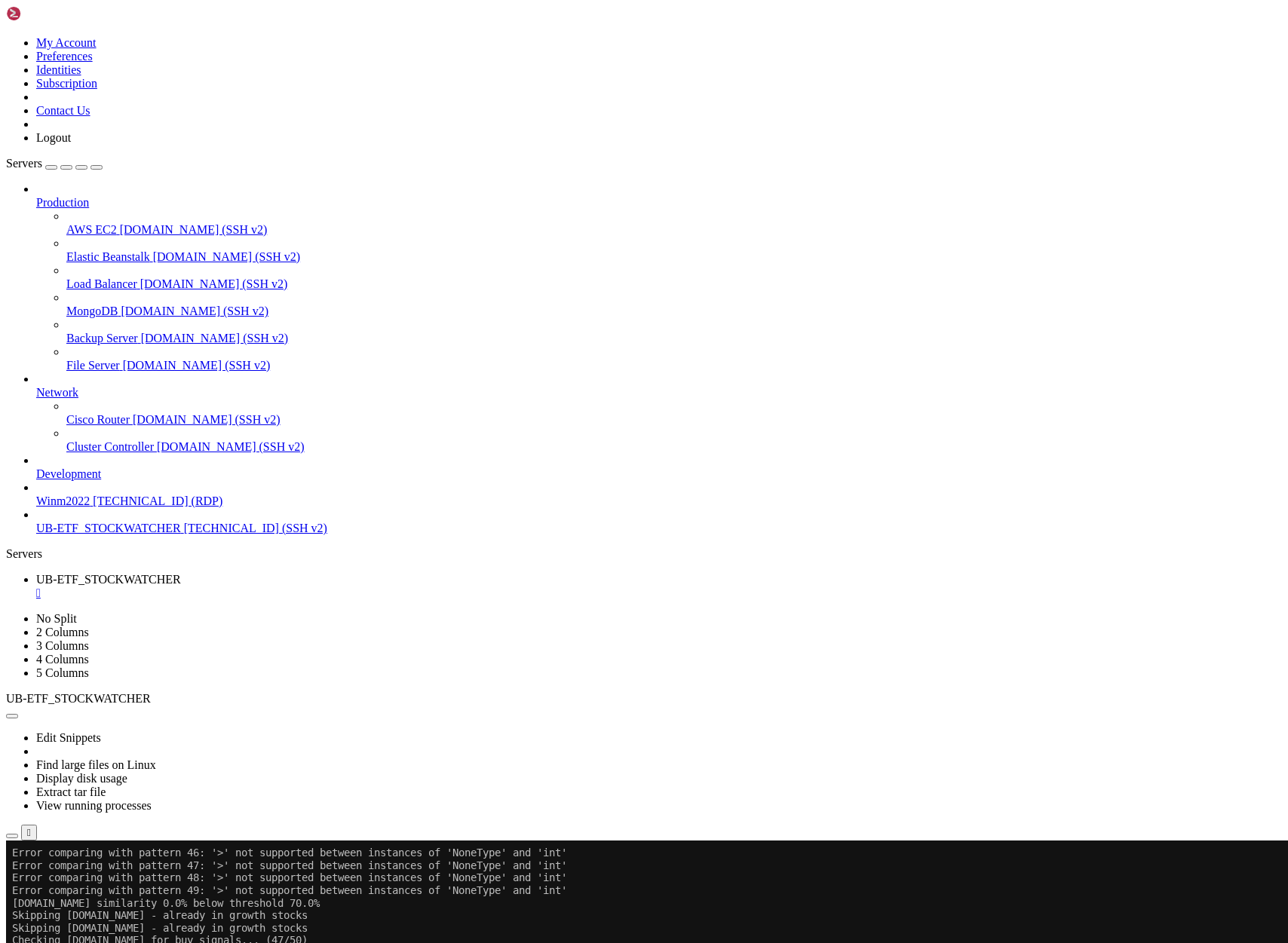
scroll to position [117478, 0]
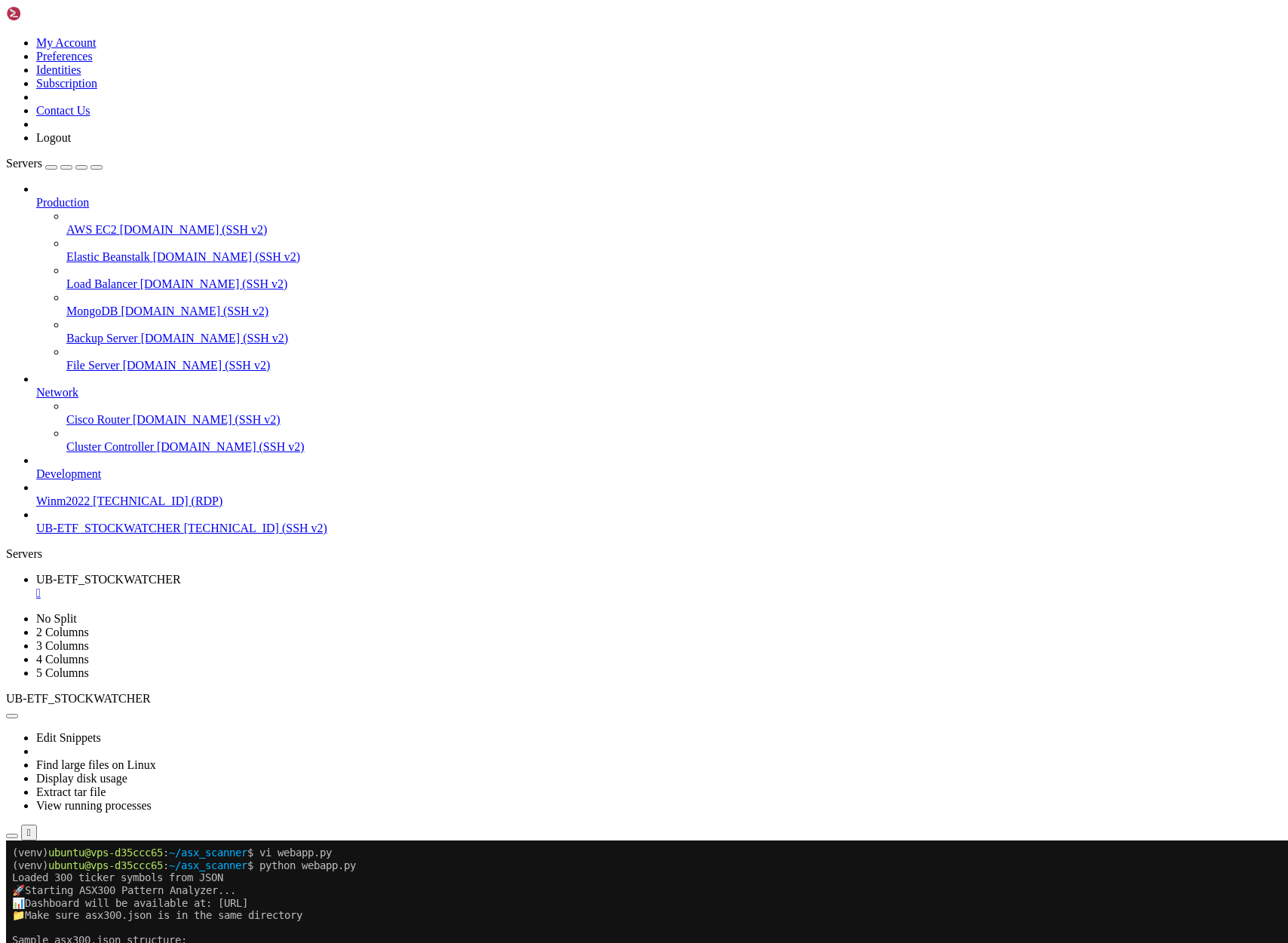
scroll to position [118318, 0]
drag, startPoint x: 16, startPoint y: 1607, endPoint x: 626, endPoint y: 1666, distance: 612.8
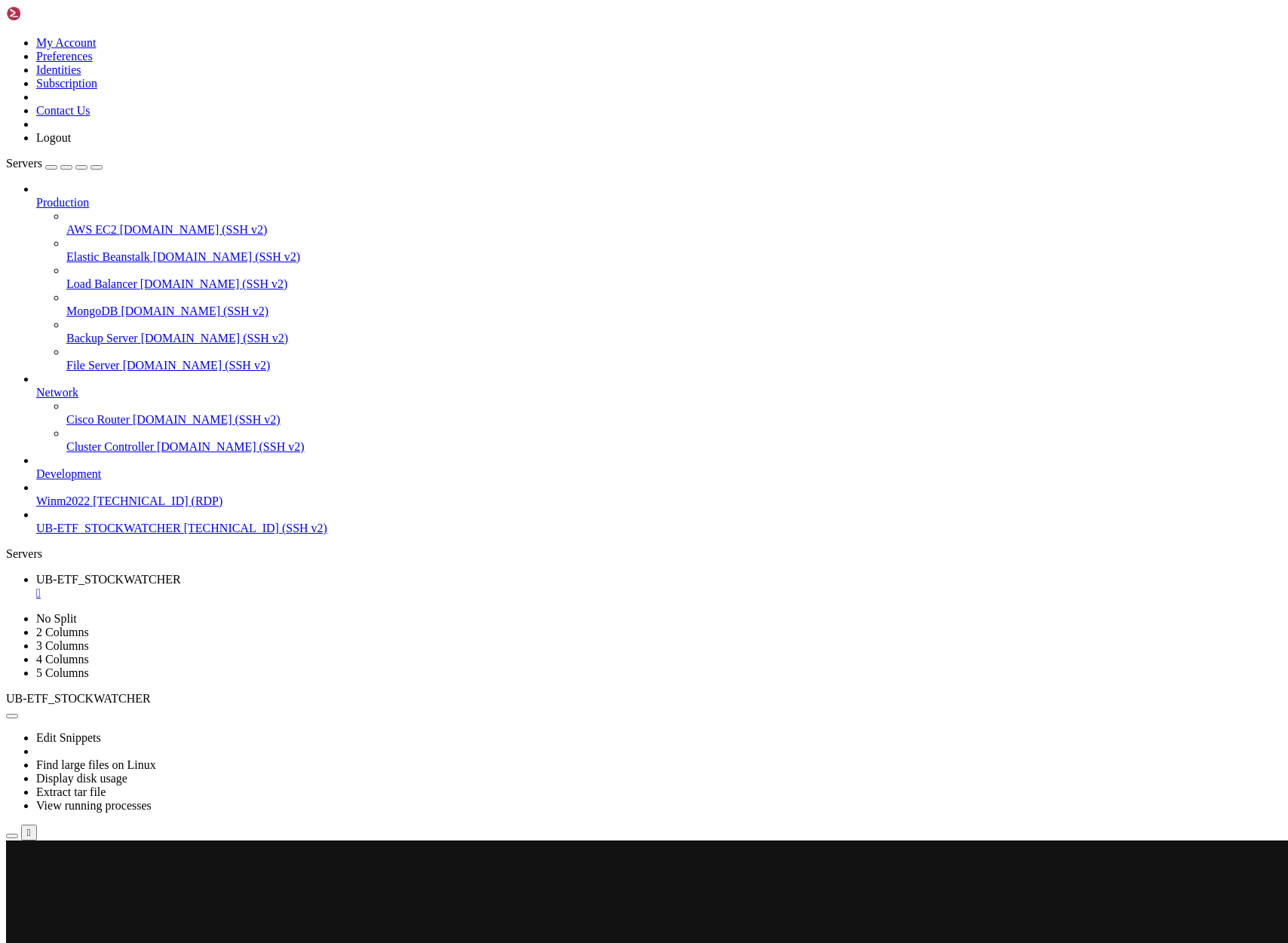
scroll to position [119233, 0]
drag, startPoint x: 558, startPoint y: 1671, endPoint x: 15, endPoint y: 1542, distance: 558.1
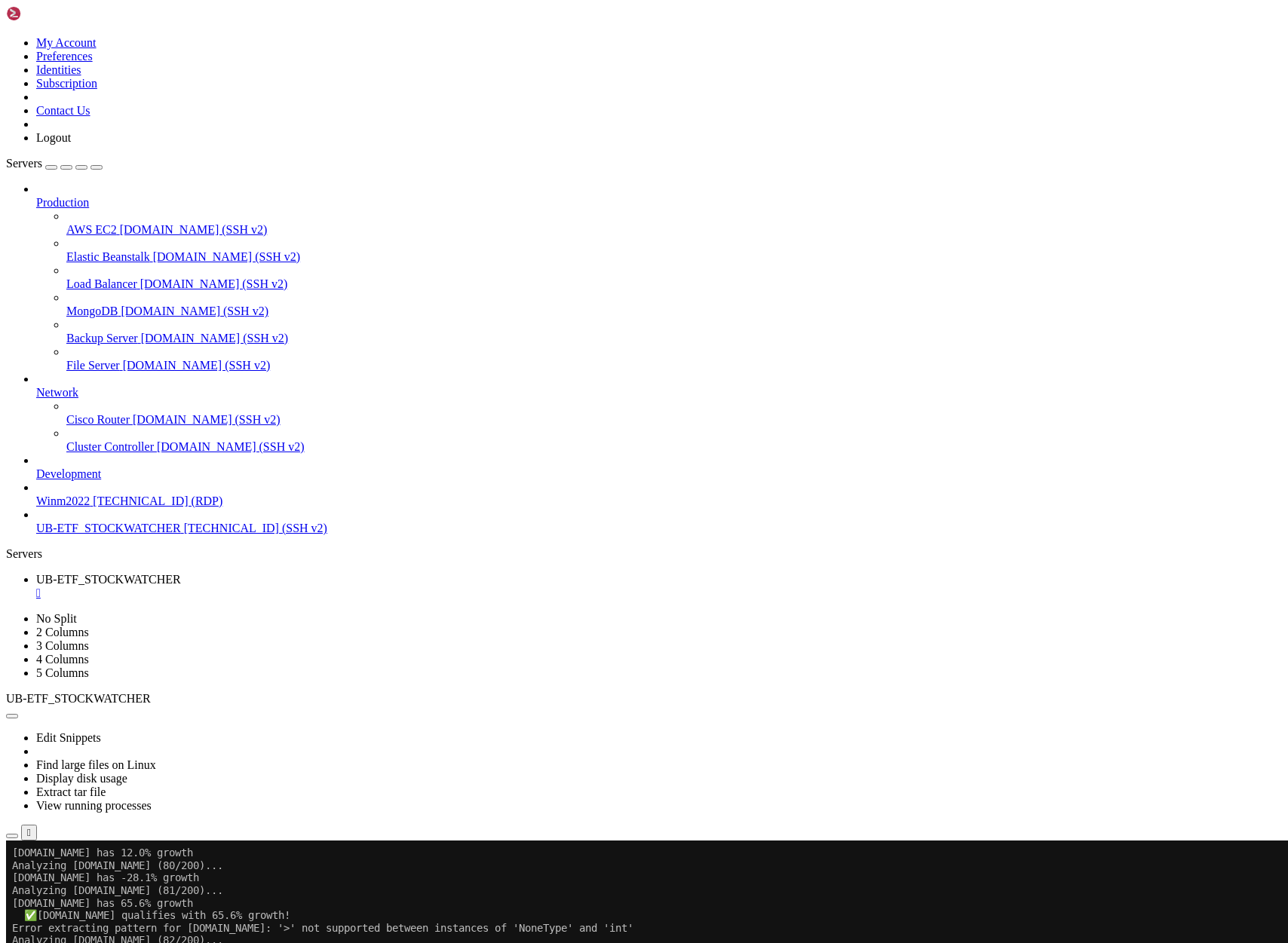
scroll to position [126845, 0]
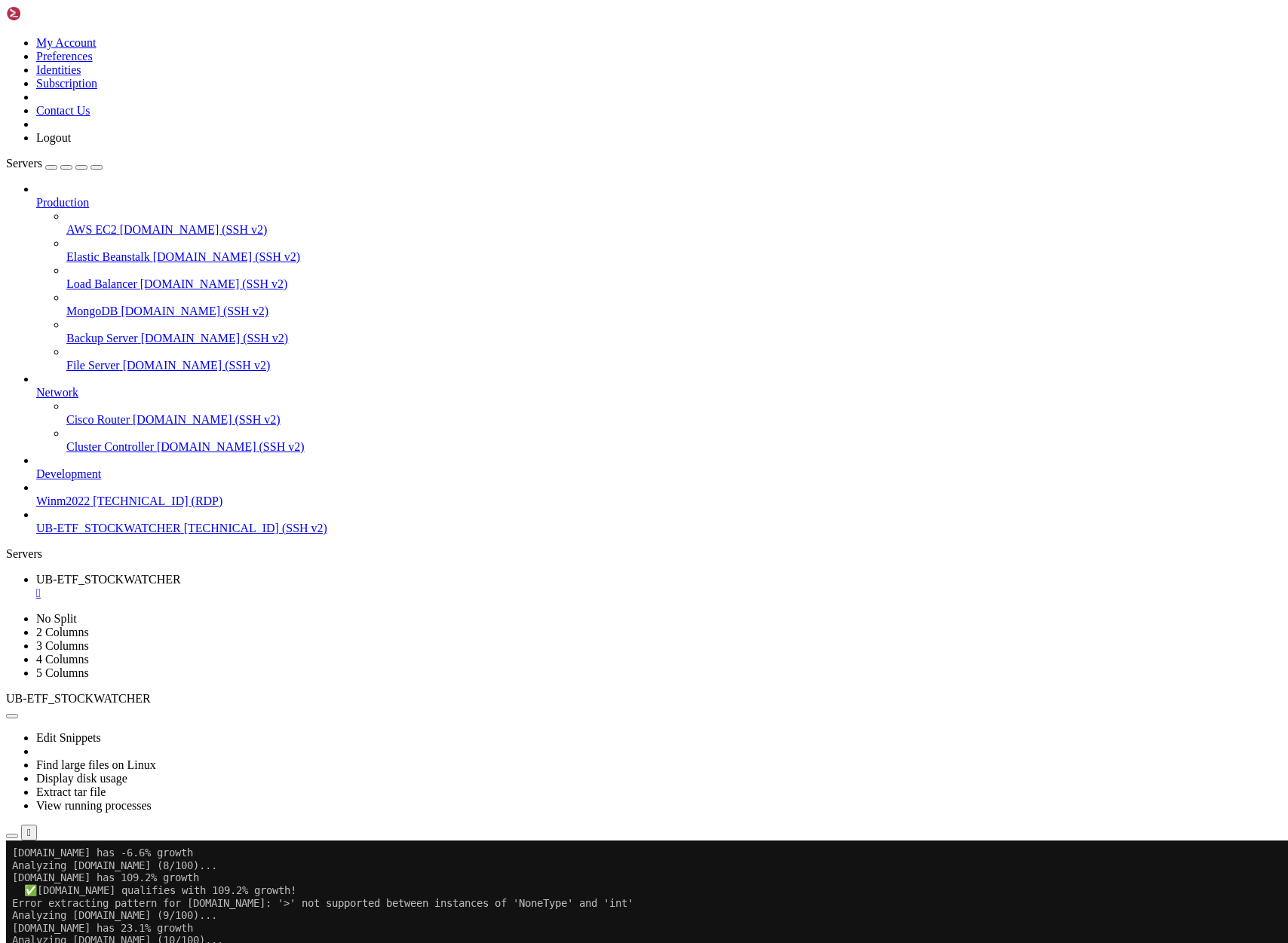
drag, startPoint x: 698, startPoint y: 1148, endPoint x: 50, endPoint y: 928, distance: 684.3
drag, startPoint x: 700, startPoint y: 1320, endPoint x: 254, endPoint y: 980, distance: 560.8
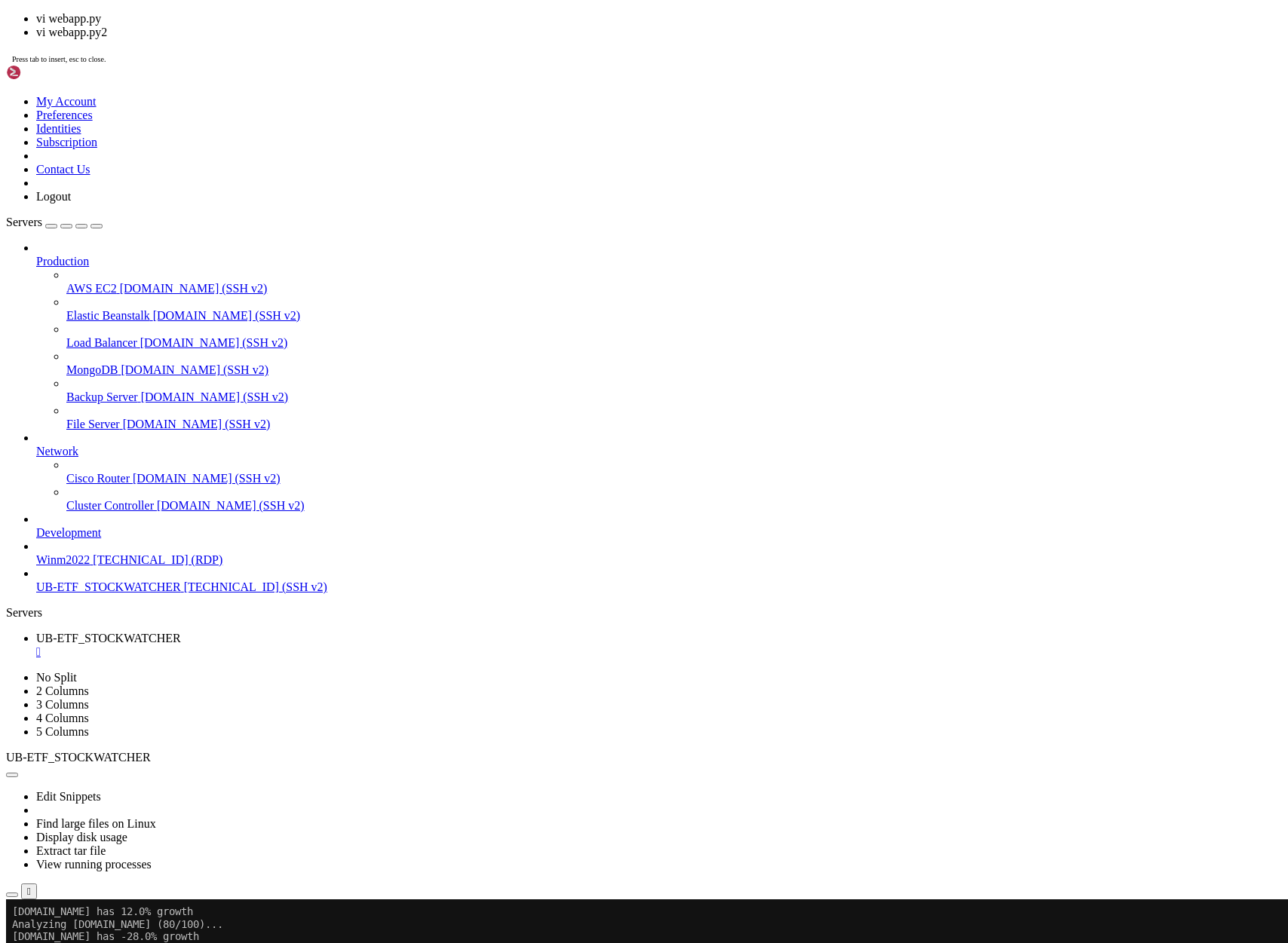
scroll to position [130920, 0]
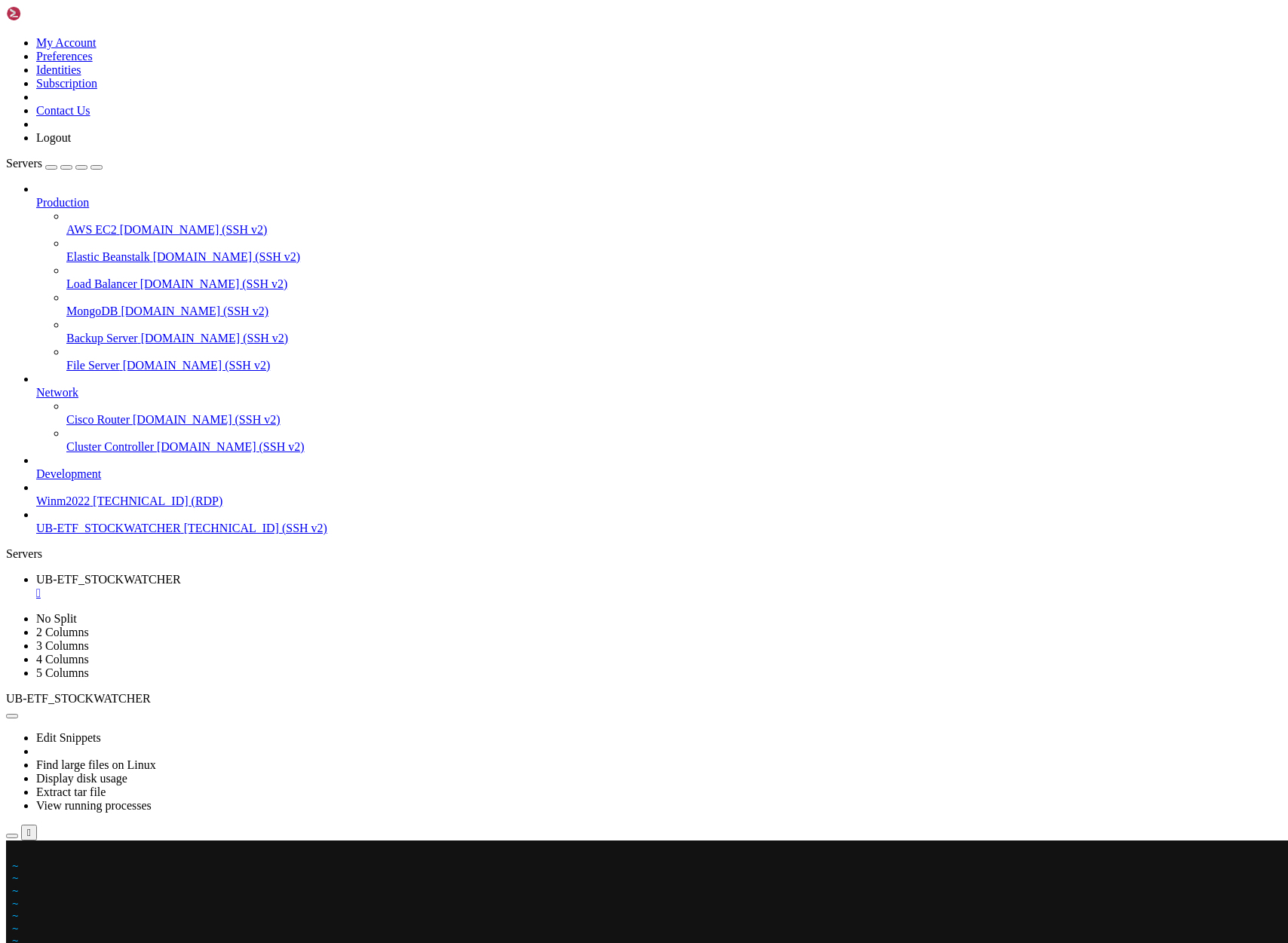
click at [18, 854] on x-row at bounding box center [555, 853] width 1085 height 13
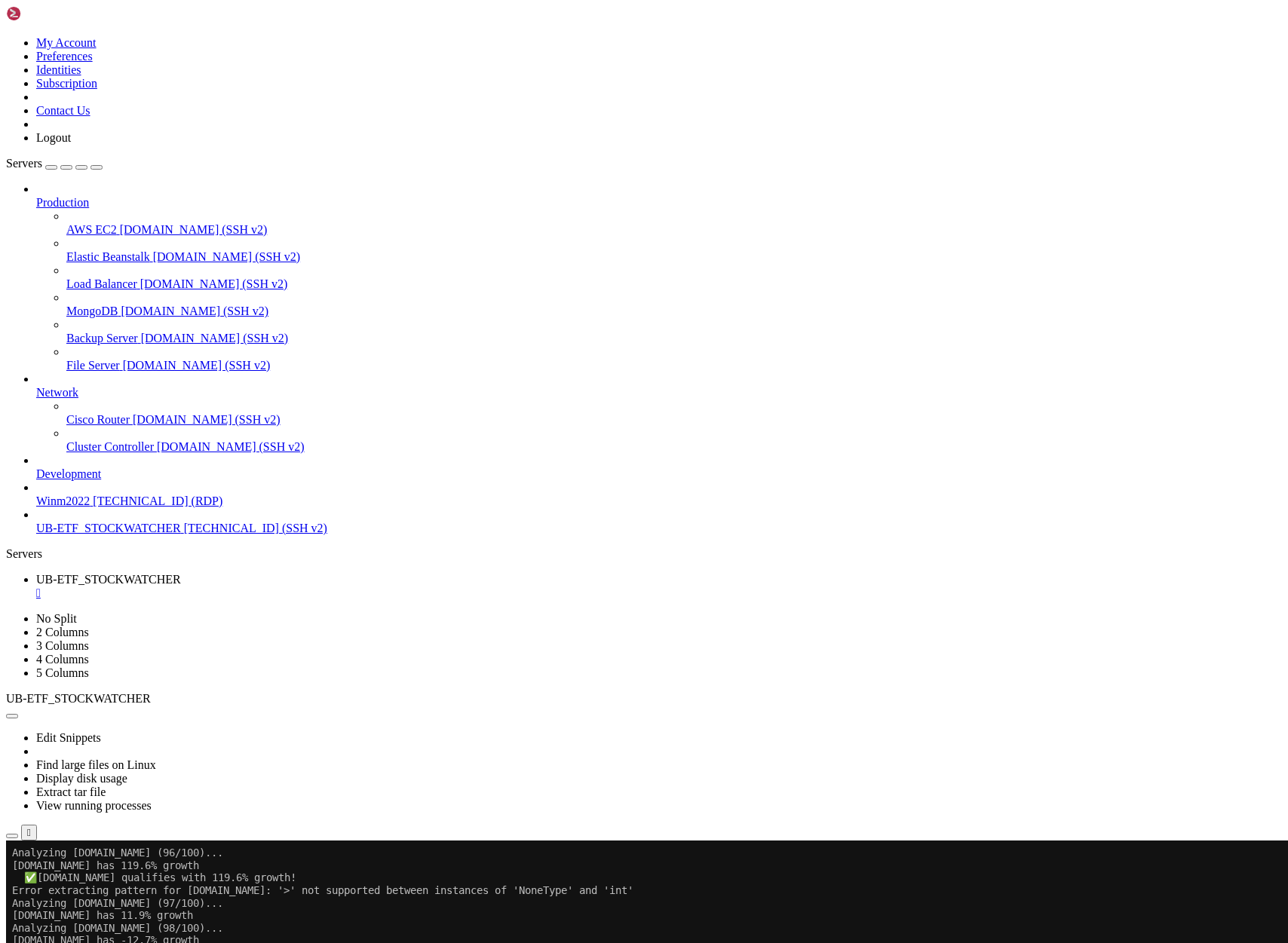
scroll to position [131484, 0]
drag, startPoint x: 266, startPoint y: 1391, endPoint x: 73, endPoint y: 1053, distance: 389.2
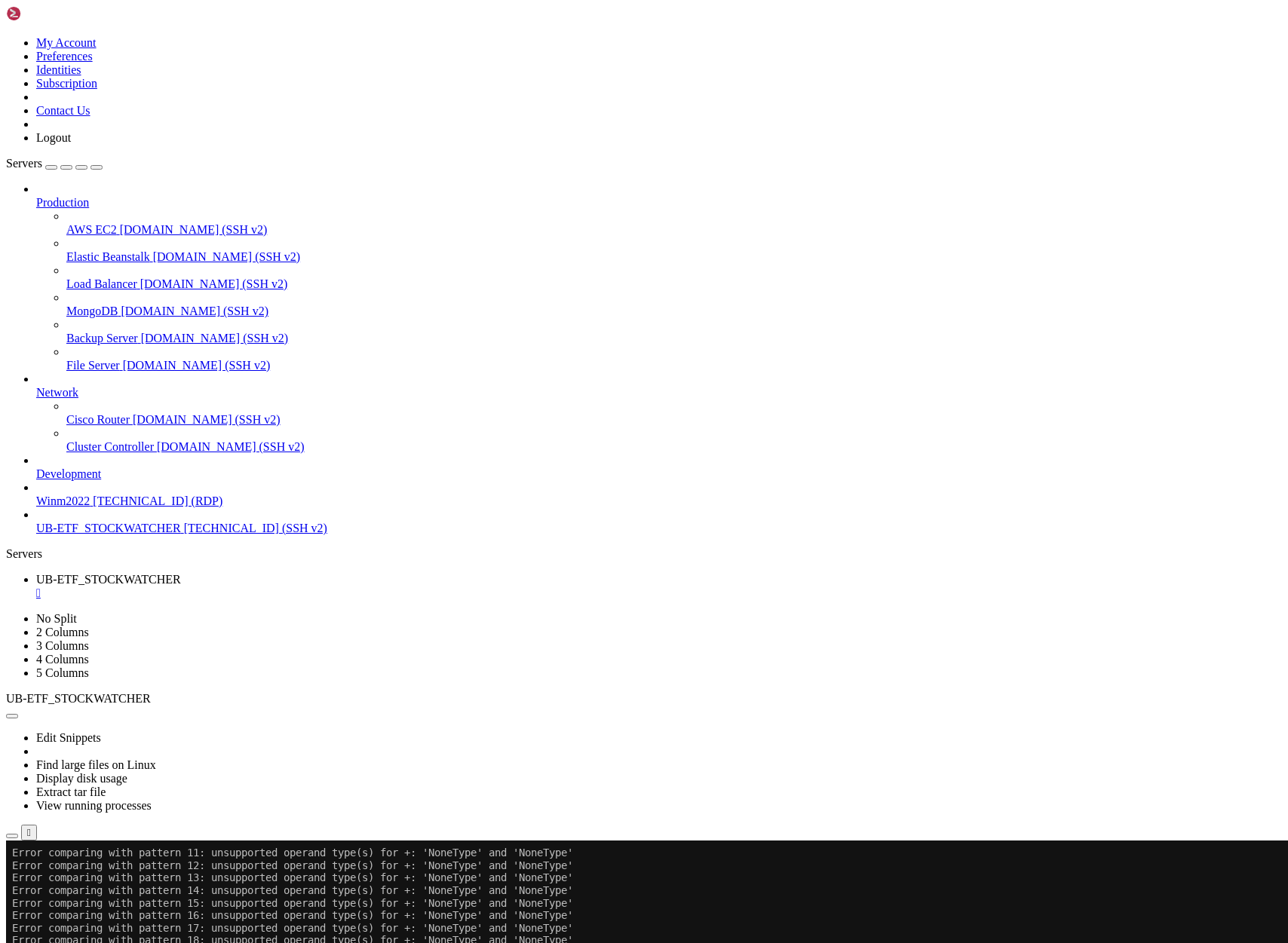
scroll to position [168801, 0]
drag, startPoint x: 15, startPoint y: 1129, endPoint x: 634, endPoint y: 1164, distance: 620.0
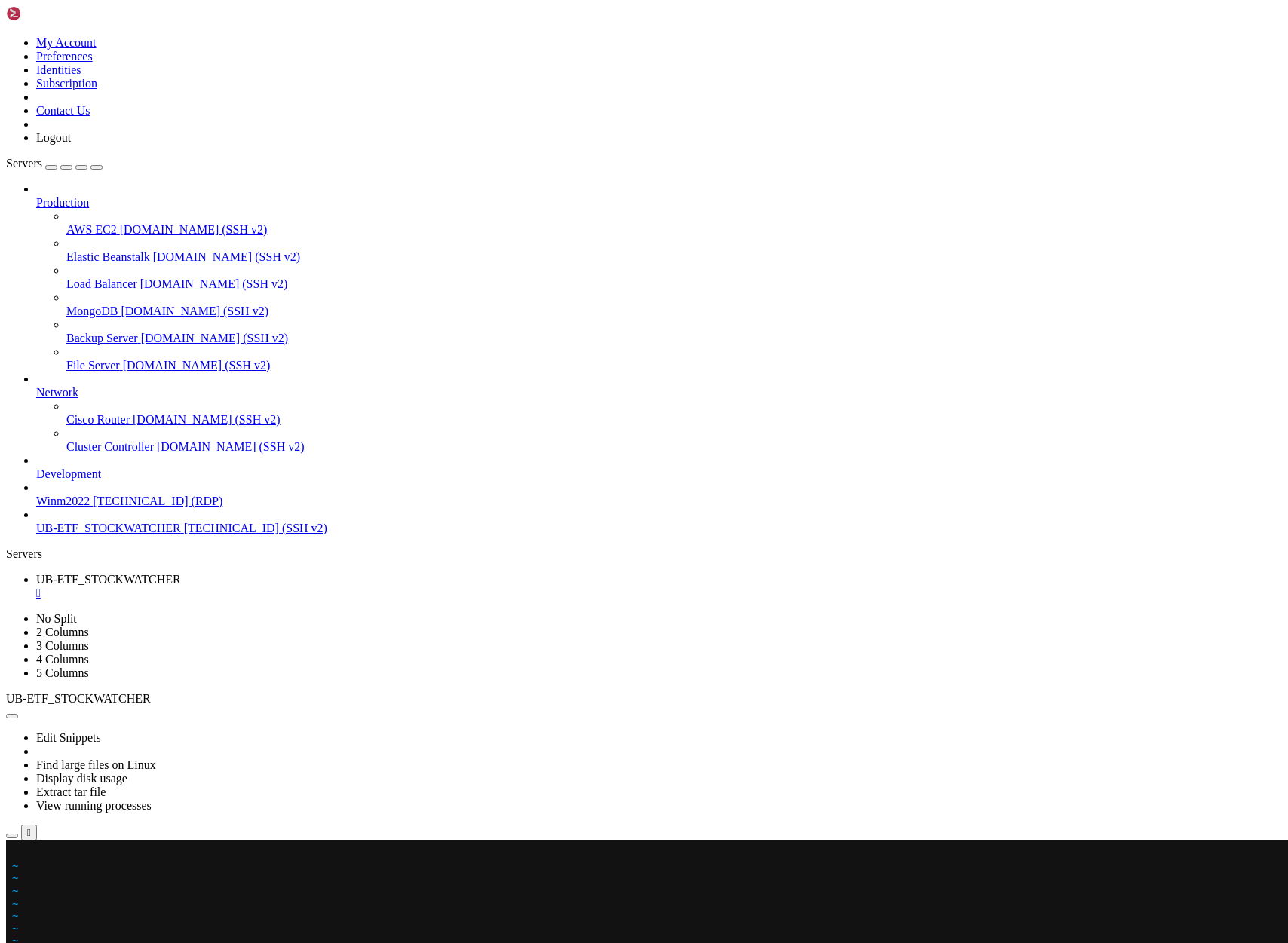
scroll to position [168839, 0]
click at [18, 854] on x-row at bounding box center [555, 853] width 1085 height 13
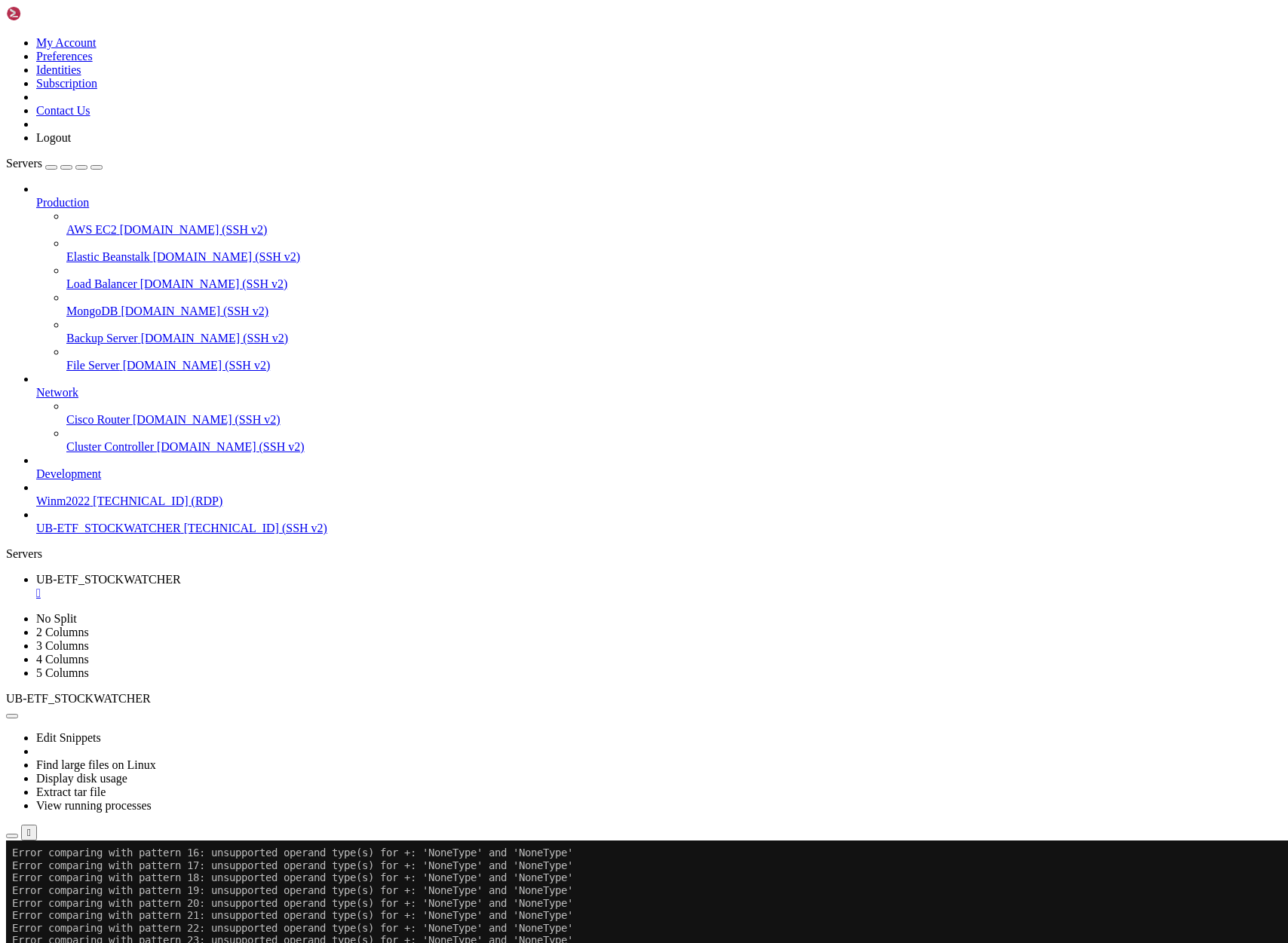
scroll to position [190230, 0]
drag, startPoint x: 15, startPoint y: 1132, endPoint x: 650, endPoint y: 1214, distance: 640.3
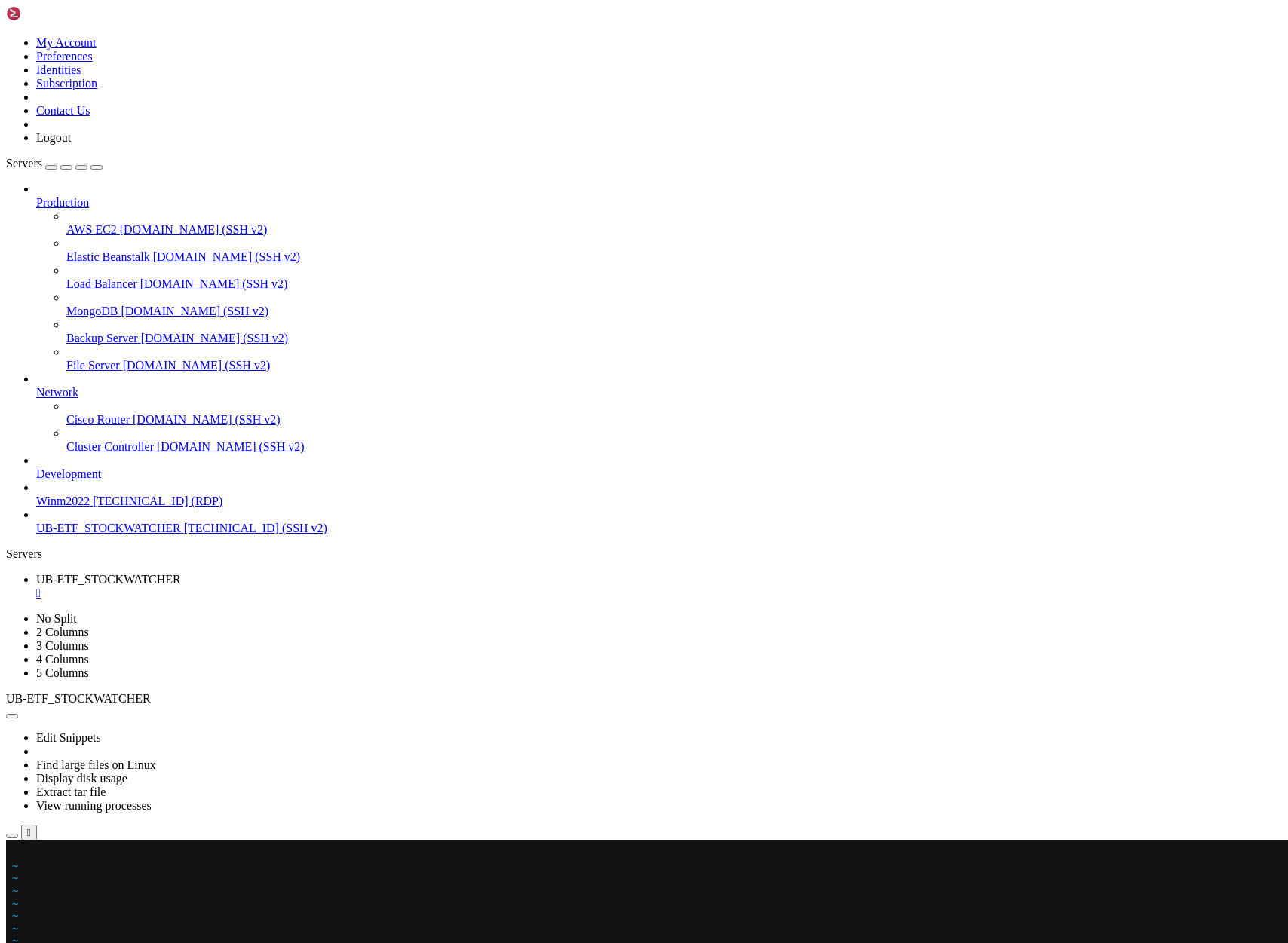
scroll to position [190267, 0]
click at [40, 854] on x-row at bounding box center [555, 853] width 1085 height 13
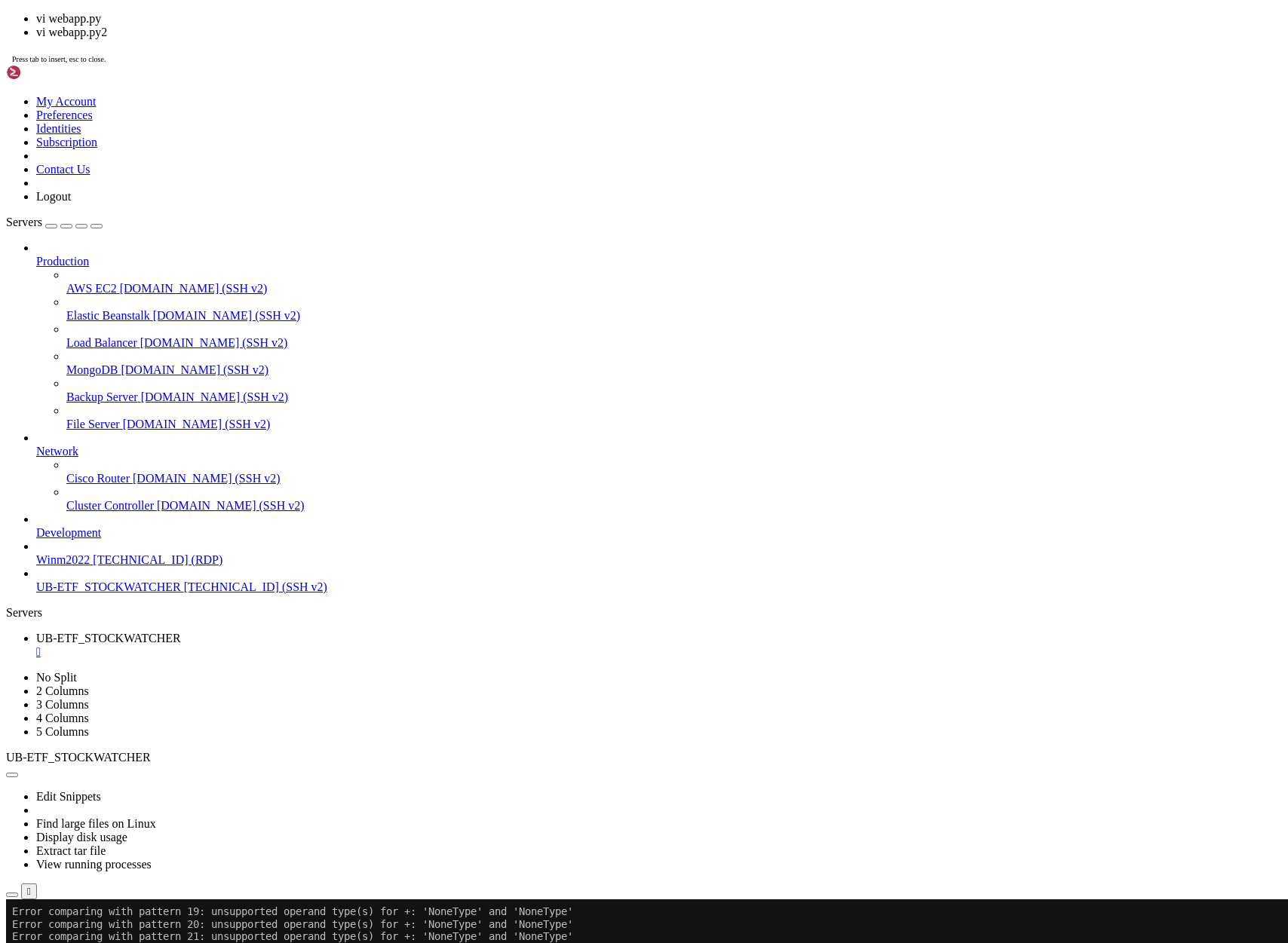
scroll to position [190280, 0]
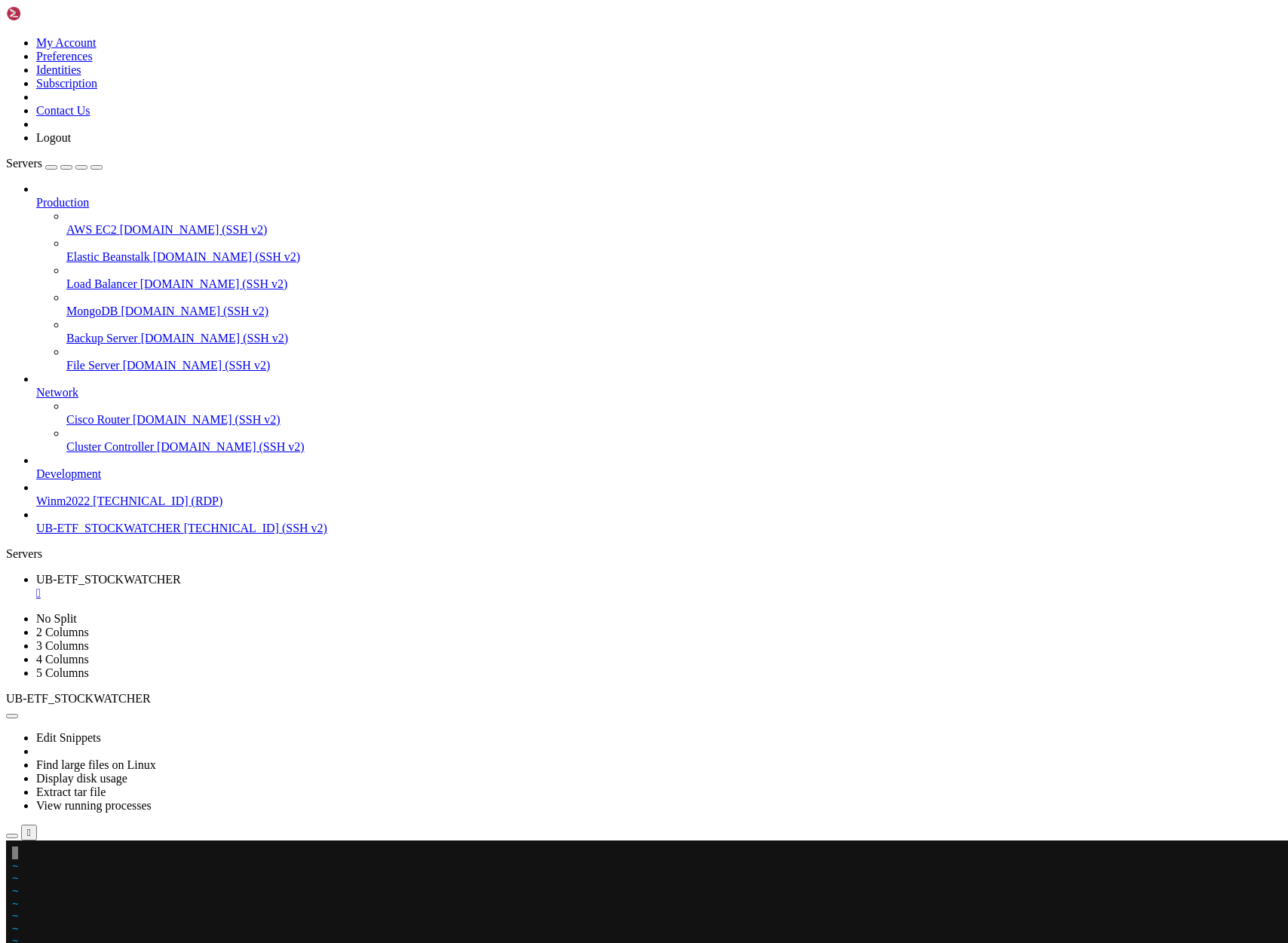
click at [12, 841] on div at bounding box center [9, 841] width 6 height 0
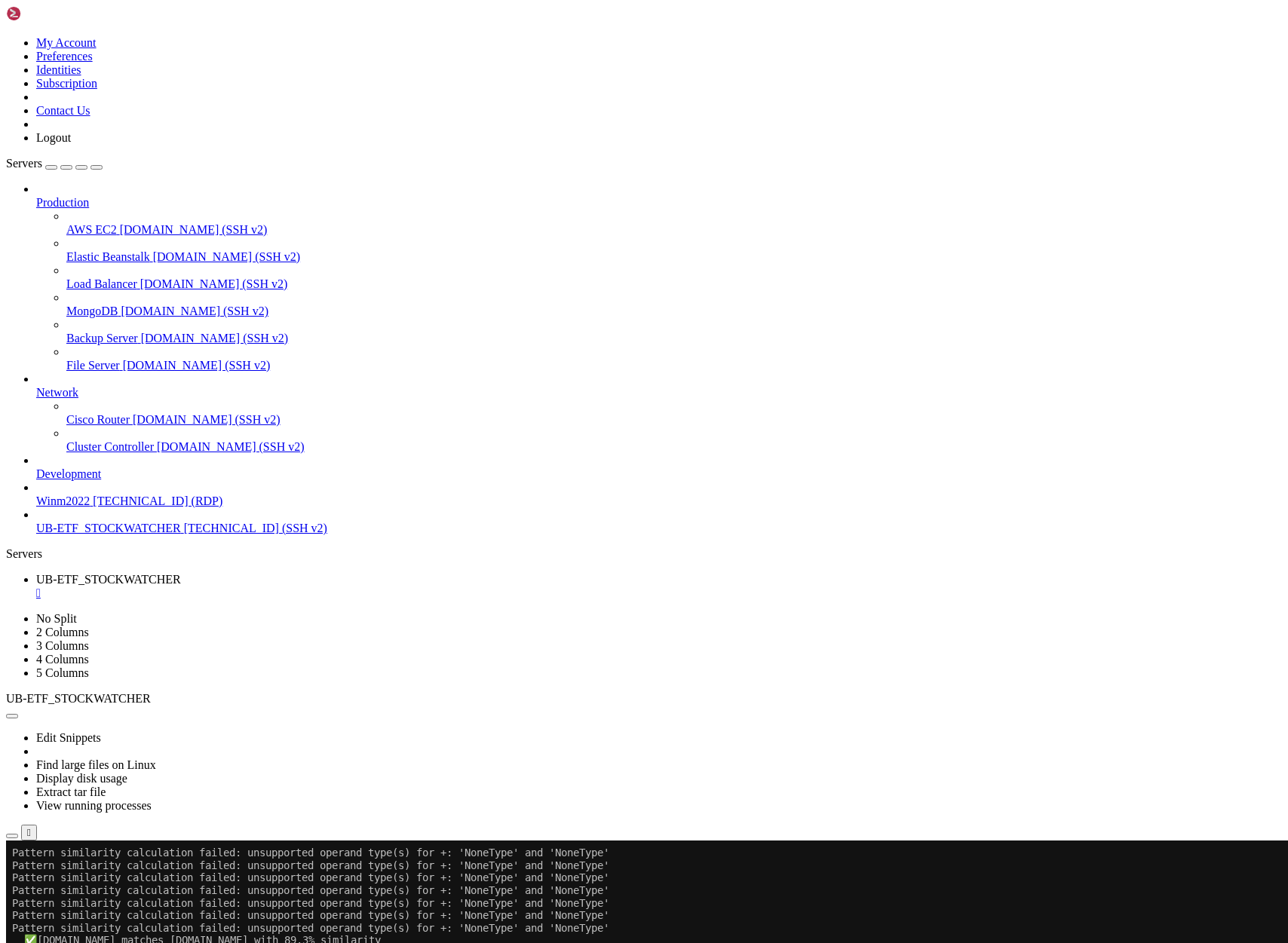
scroll to position [218455, 0]
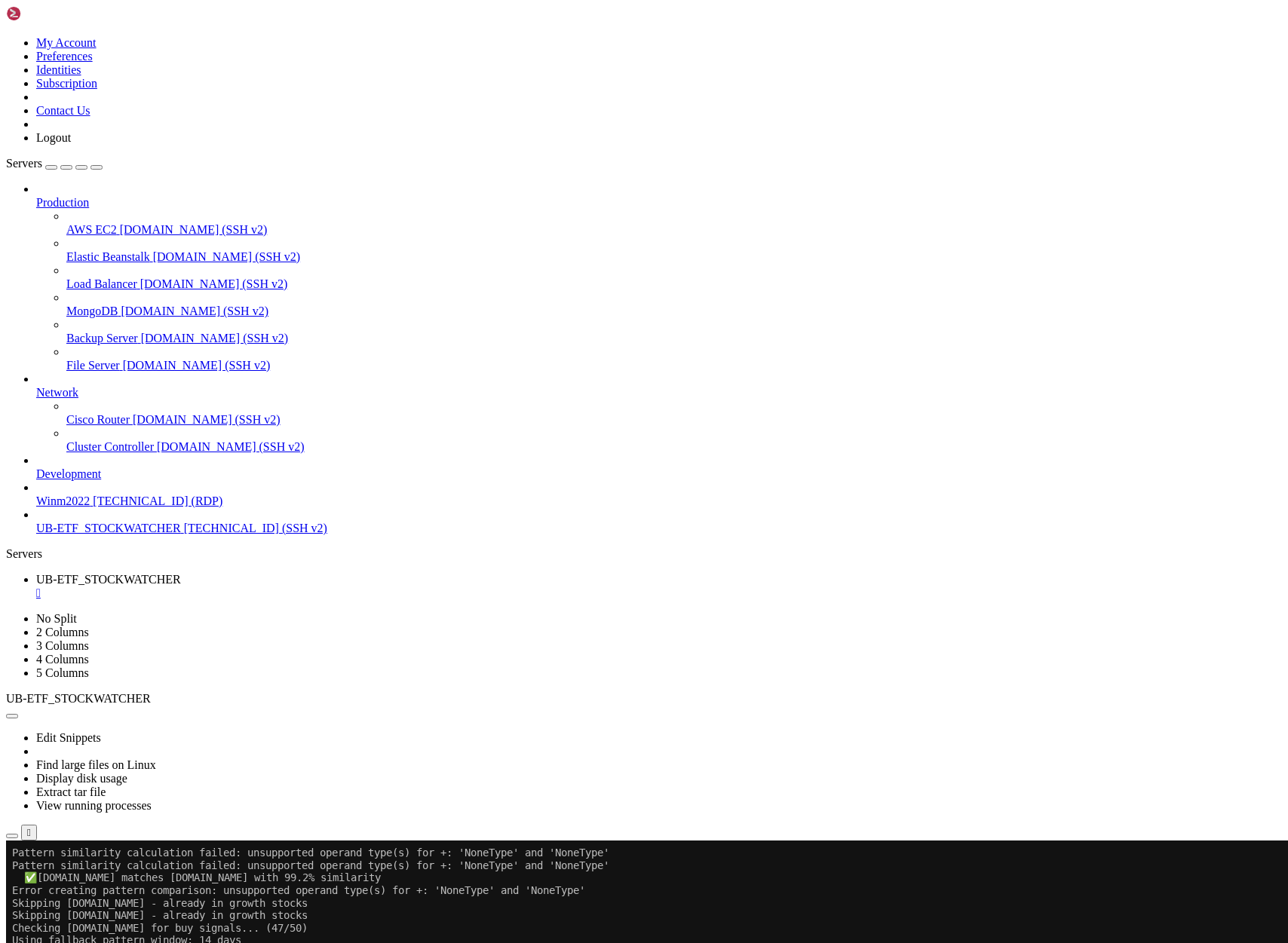
drag, startPoint x: 14, startPoint y: 1132, endPoint x: 718, endPoint y: 1187, distance: 706.1
drag, startPoint x: 15, startPoint y: 1117, endPoint x: 722, endPoint y: 1210, distance: 713.1
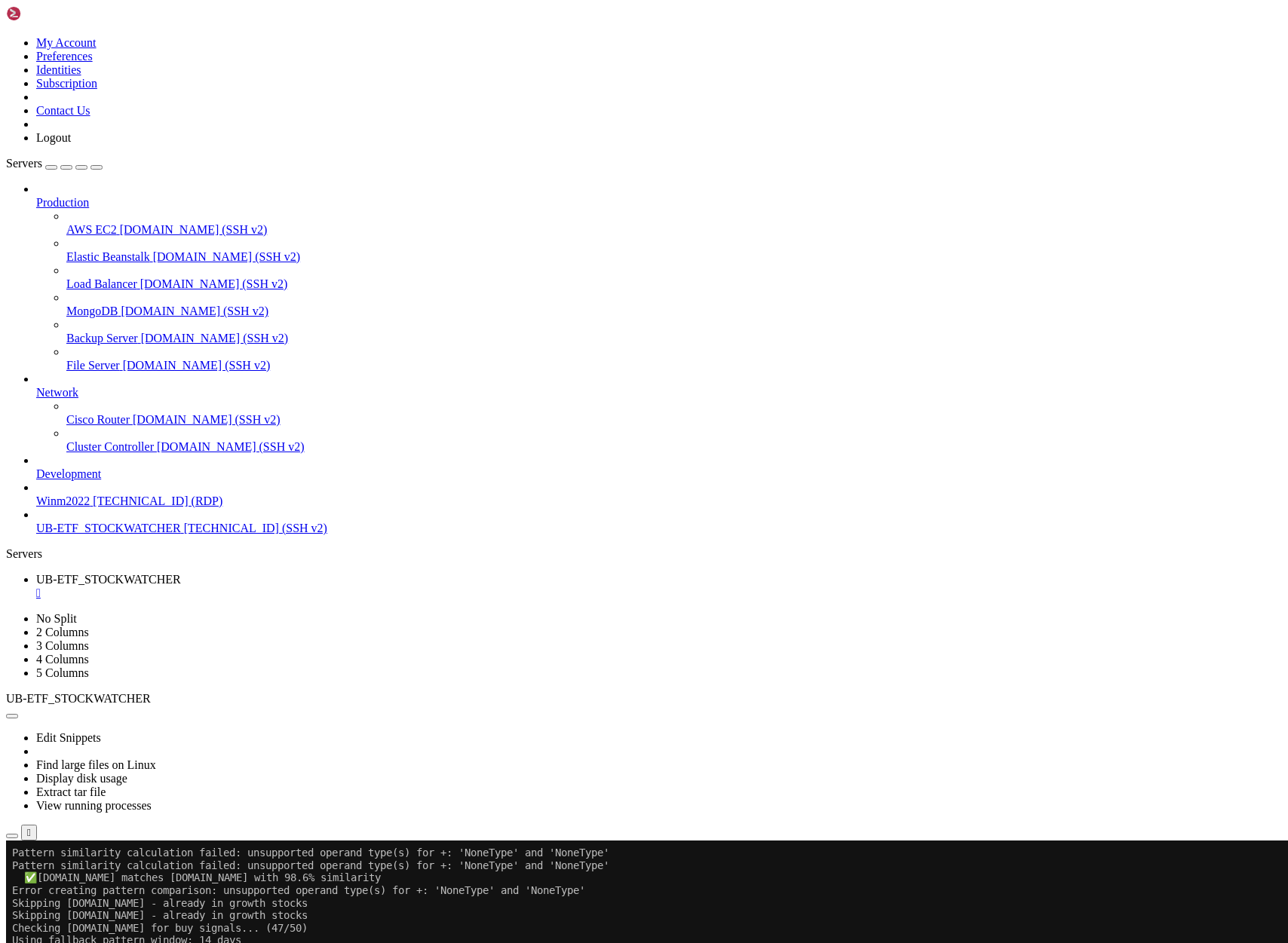
copy div "=== DEBUGGING PATTERN SIMILARITY === Pattern 1 type: <class 'dict'> Pattern 2 t…"
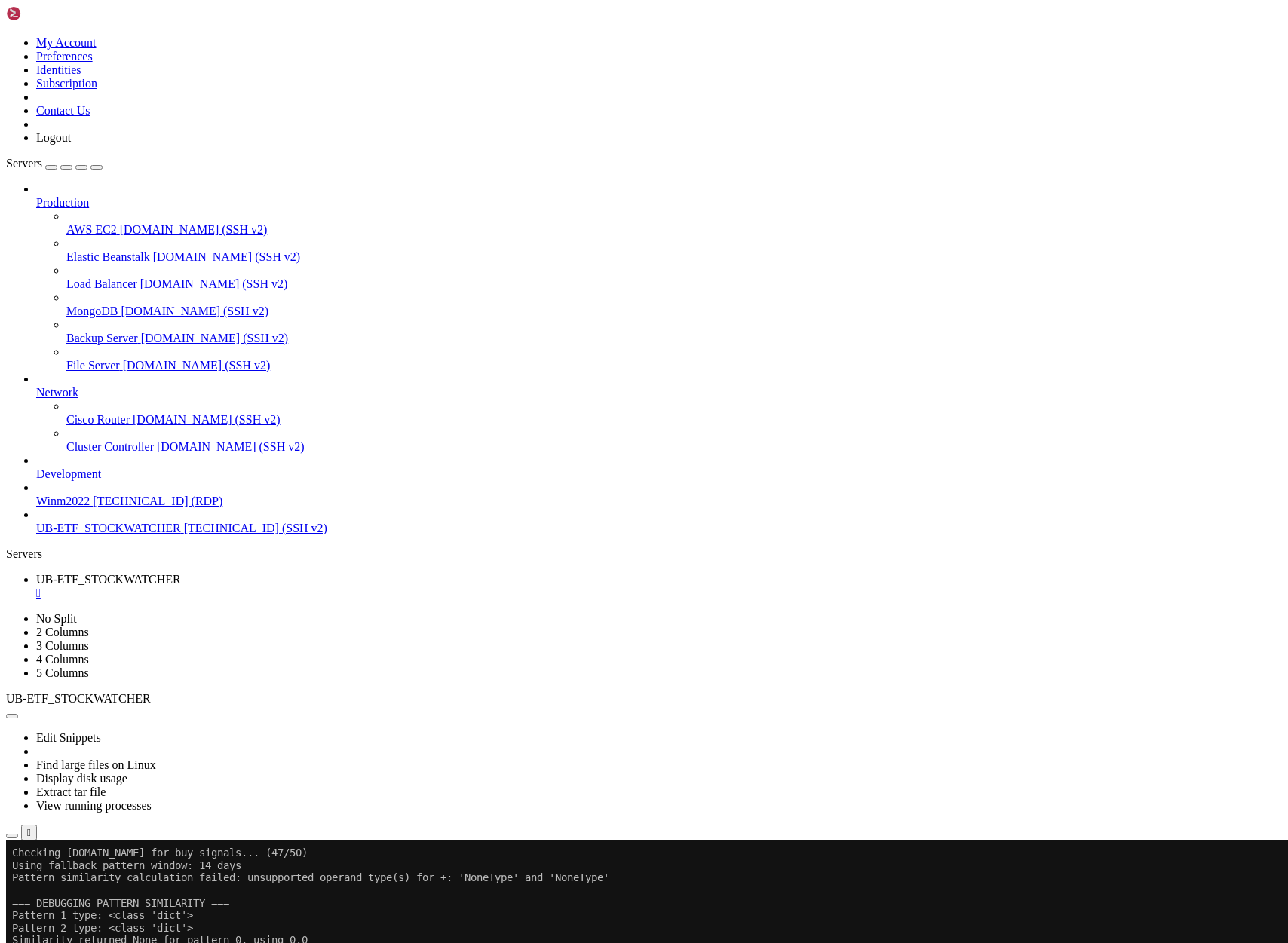
scroll to position [246756, 0]
drag, startPoint x: 24, startPoint y: 1645, endPoint x: 511, endPoint y: 1666, distance: 487.5
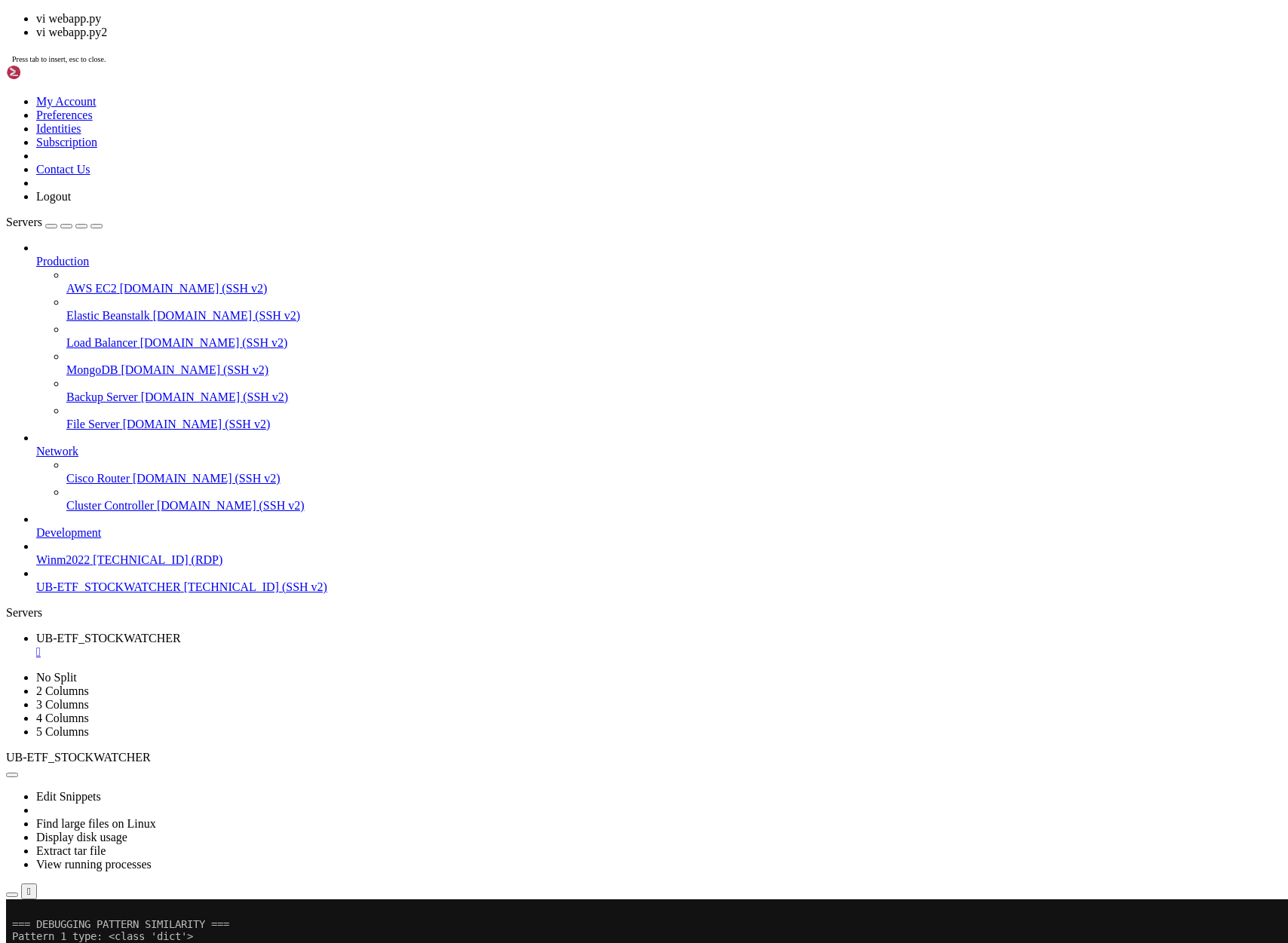
scroll to position [246806, 0]
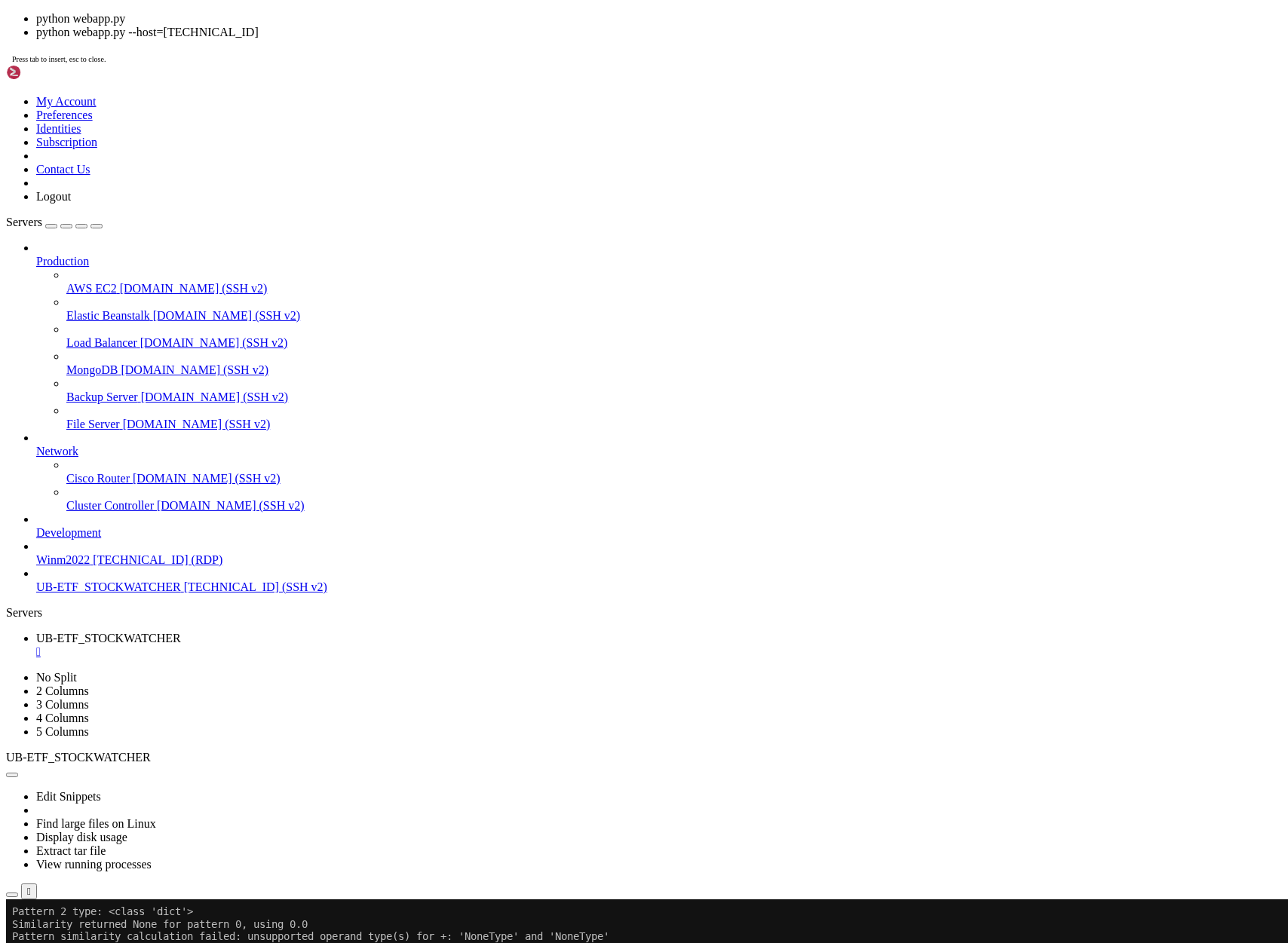
scroll to position [246893, 0]
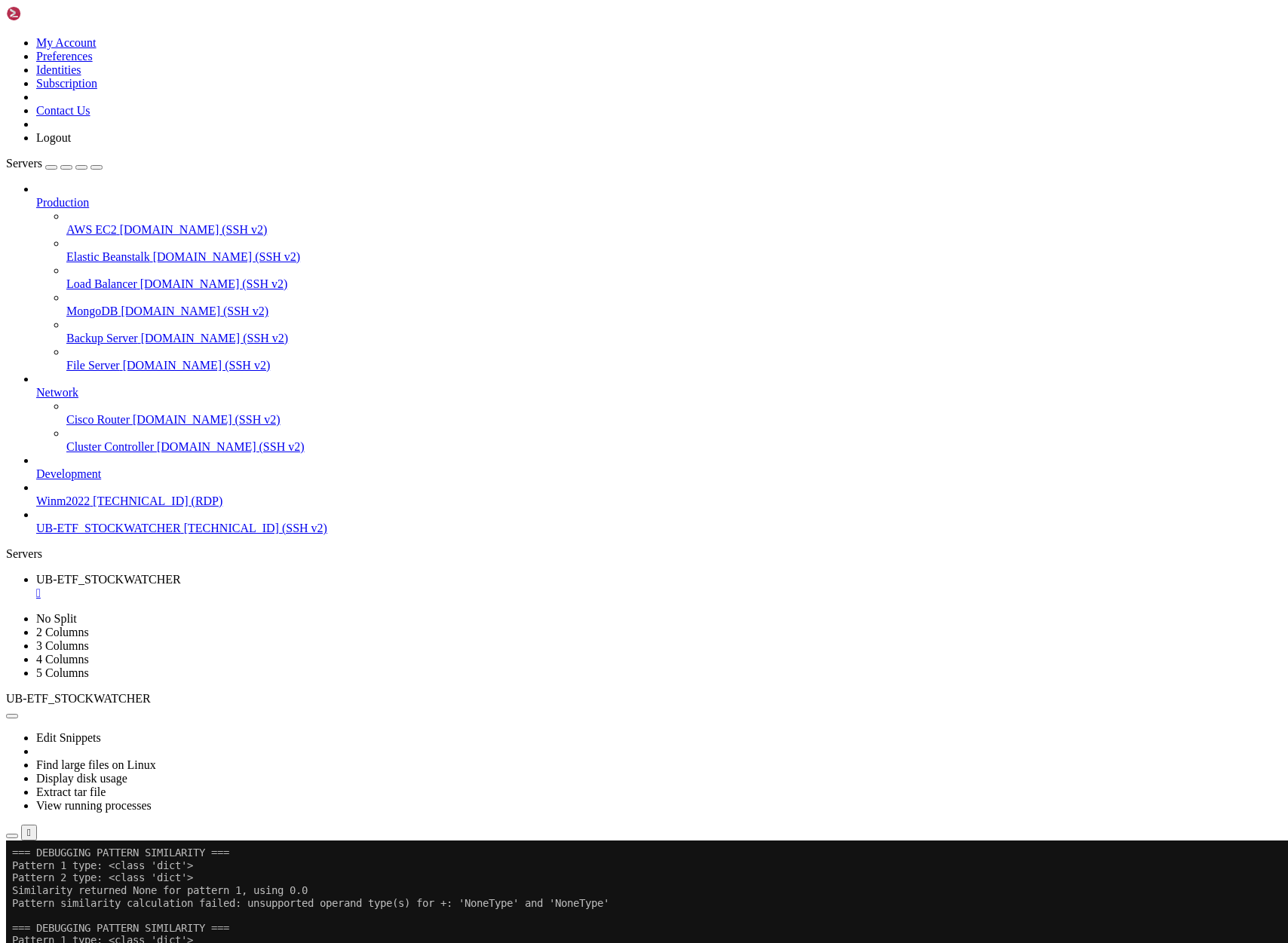
drag, startPoint x: 513, startPoint y: 1668, endPoint x: 25, endPoint y: 1643, distance: 488.6
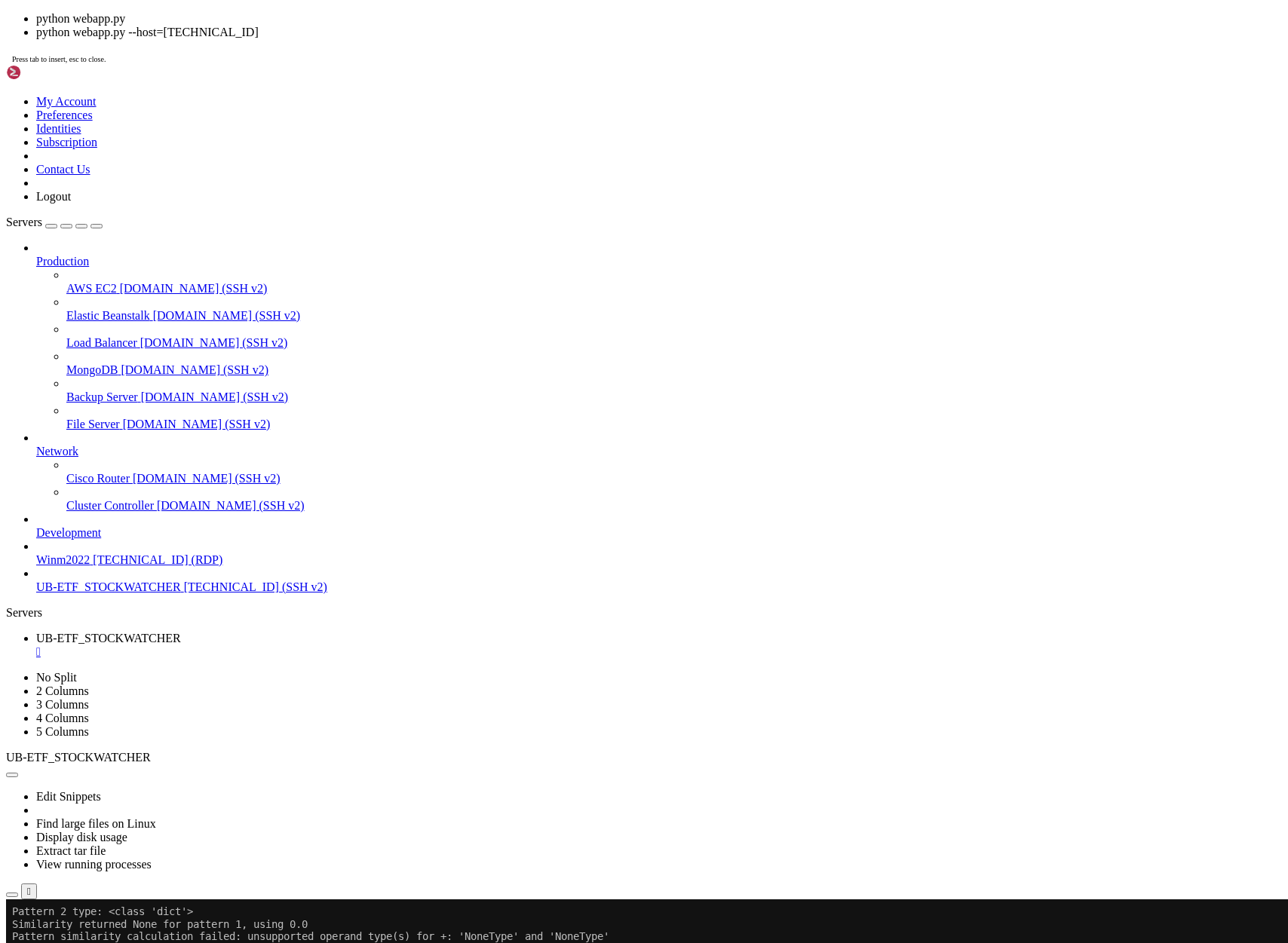
scroll to position [246981, 0]
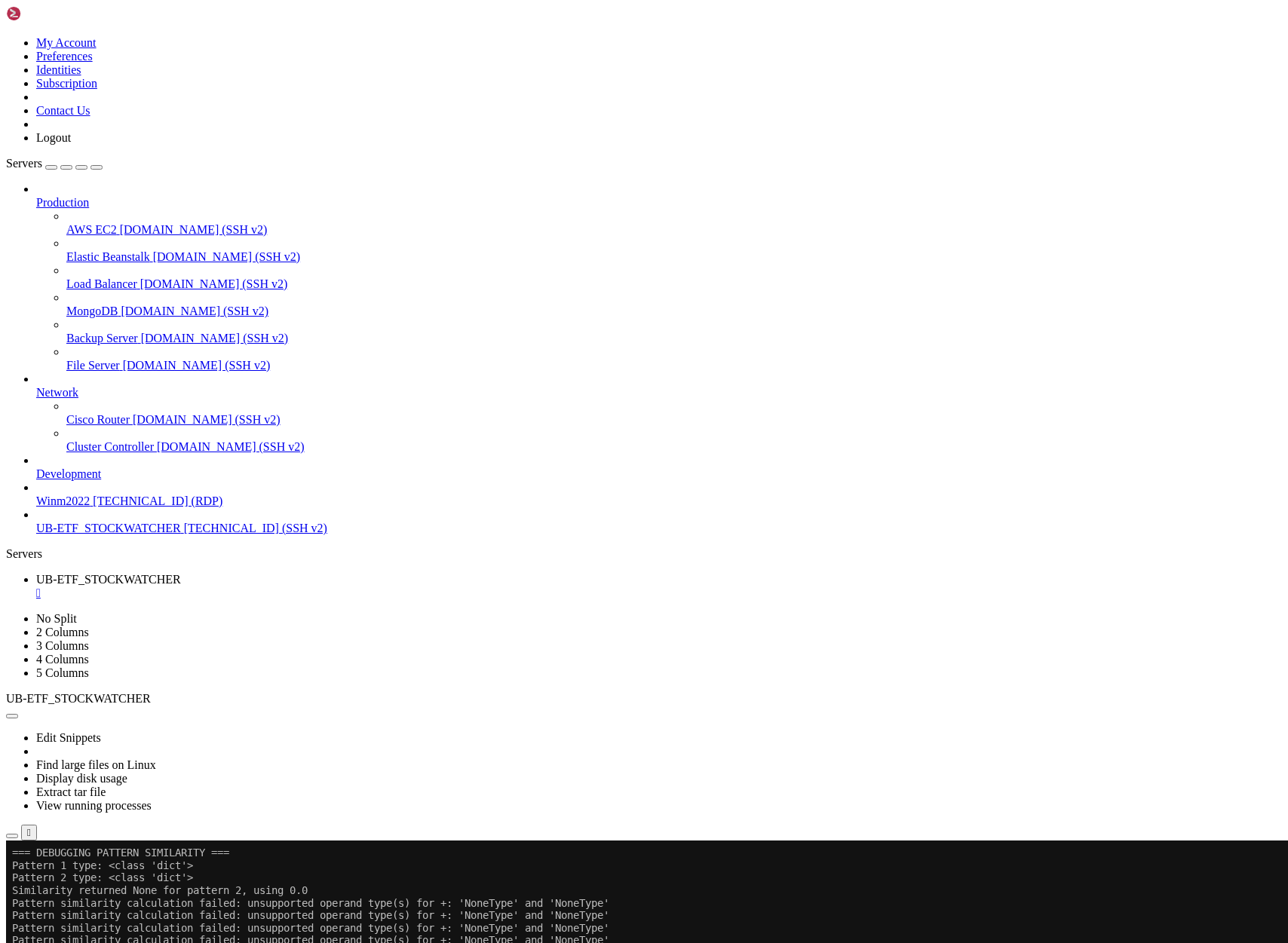
drag, startPoint x: 28, startPoint y: 1643, endPoint x: 513, endPoint y: 1665, distance: 485.5
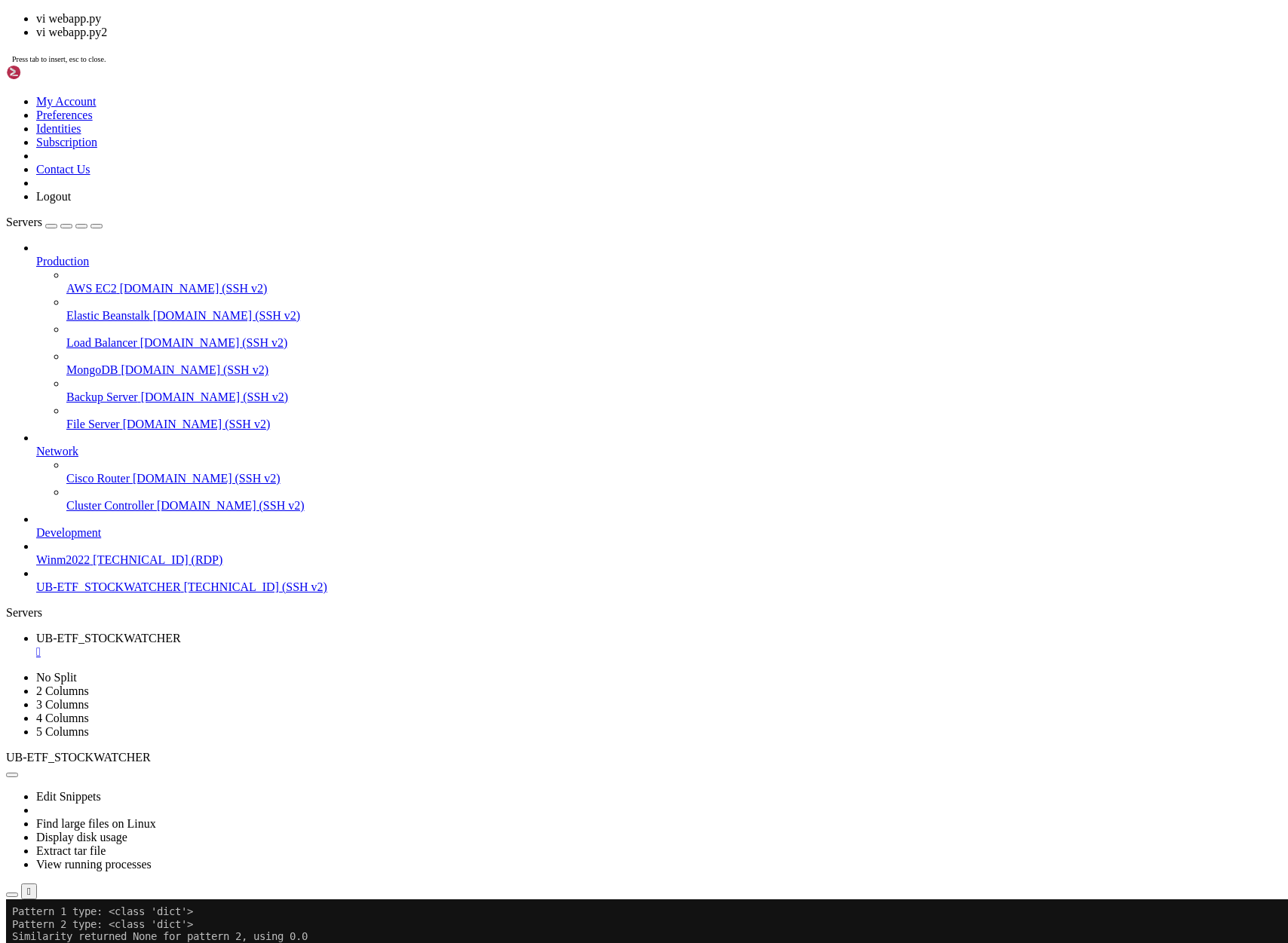
scroll to position [247007, 0]
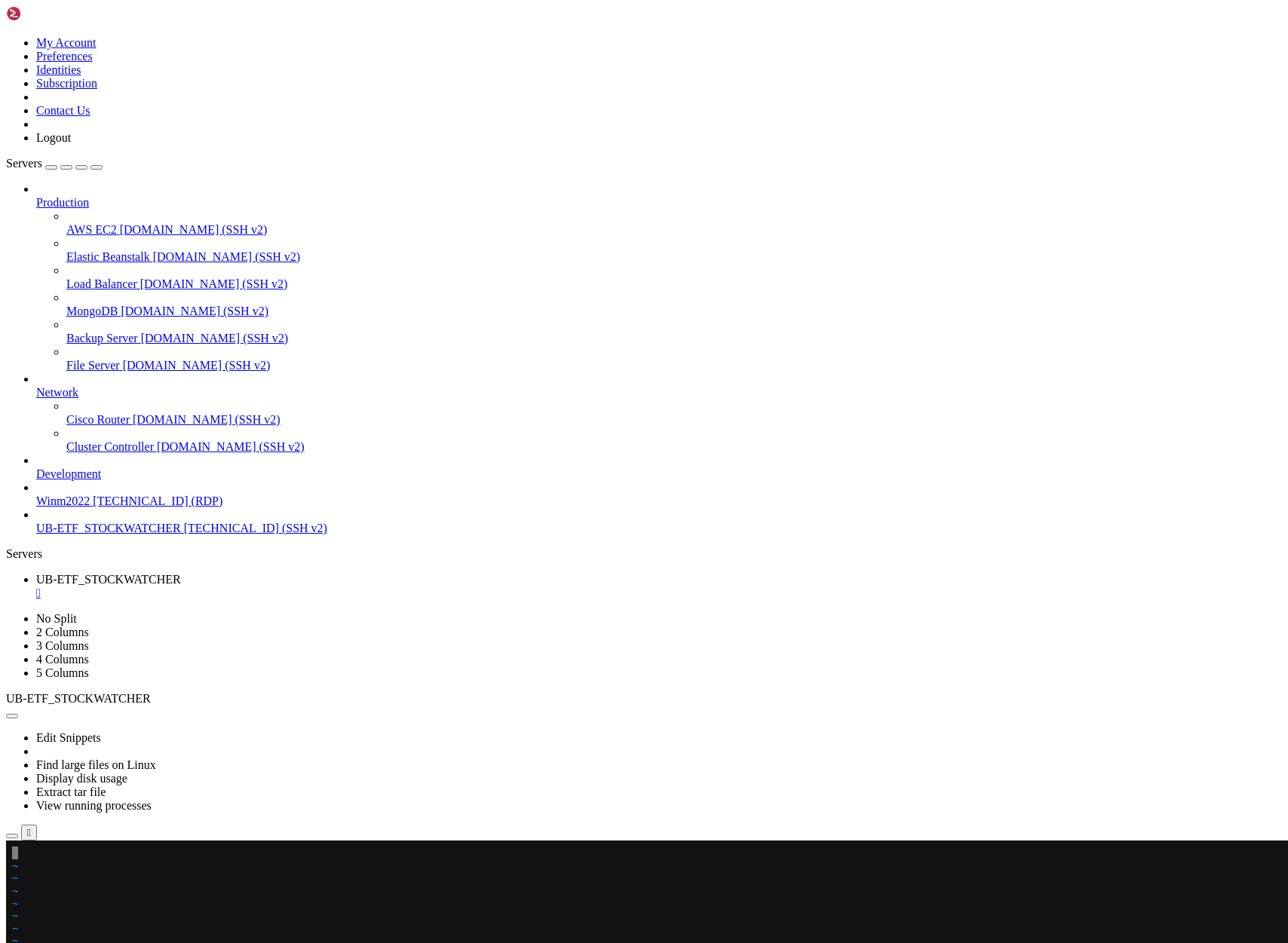
click at [17, 854] on x-row at bounding box center [555, 853] width 1085 height 13
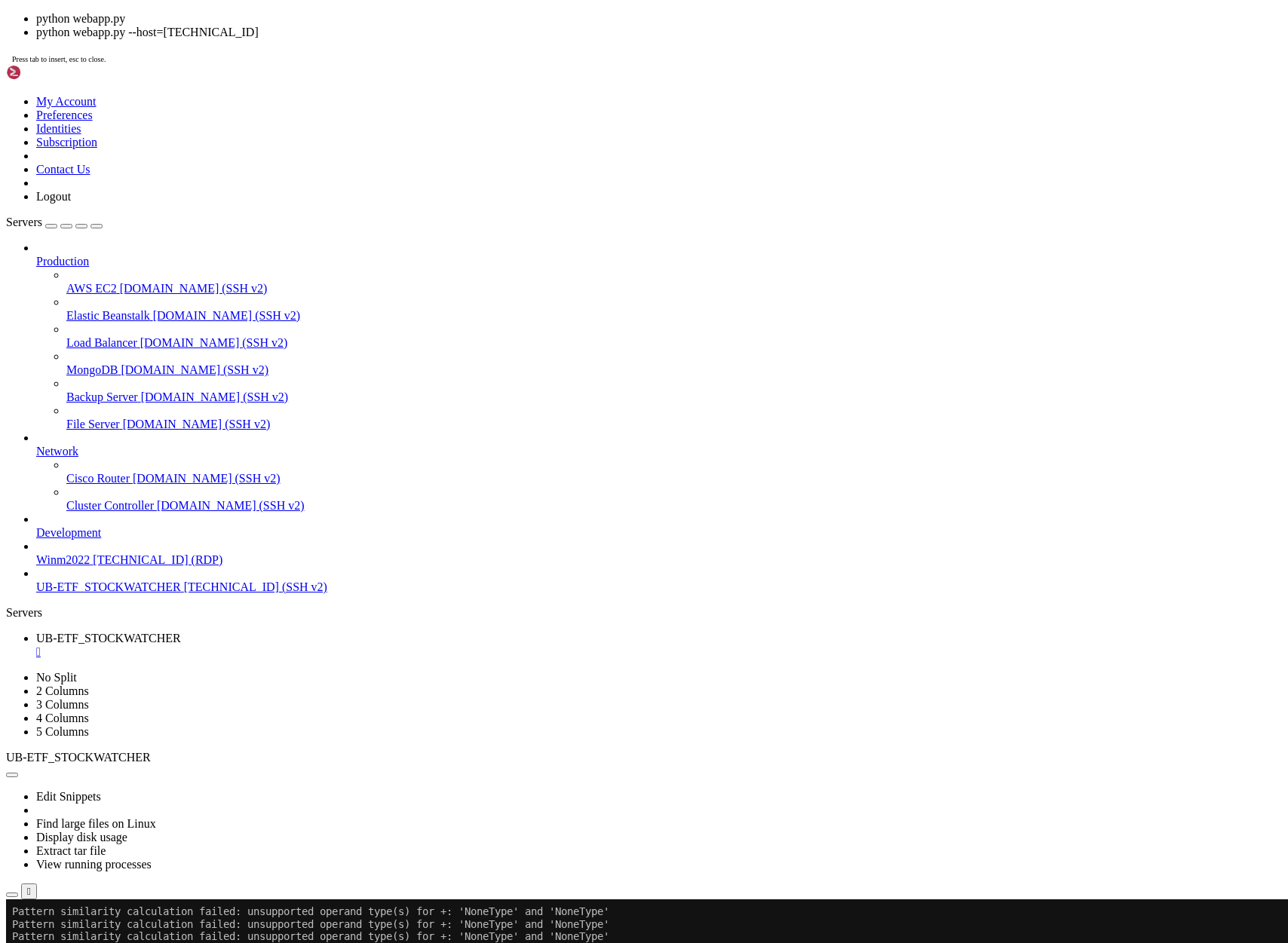
scroll to position [247157, 0]
